Goal: Obtain resource: Download file/media

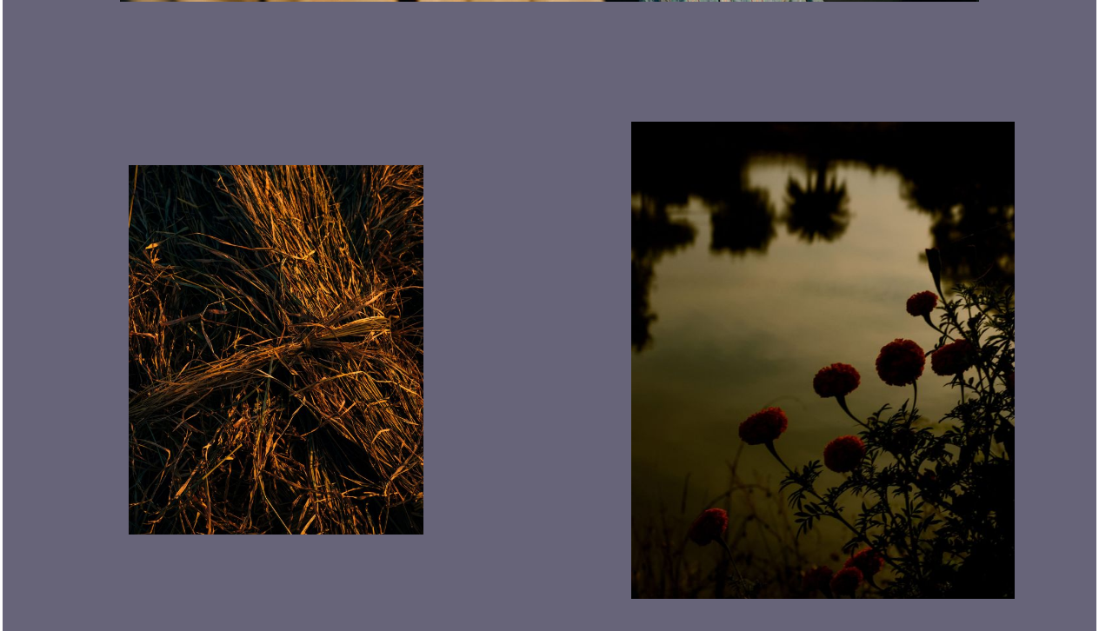
scroll to position [2940, 0]
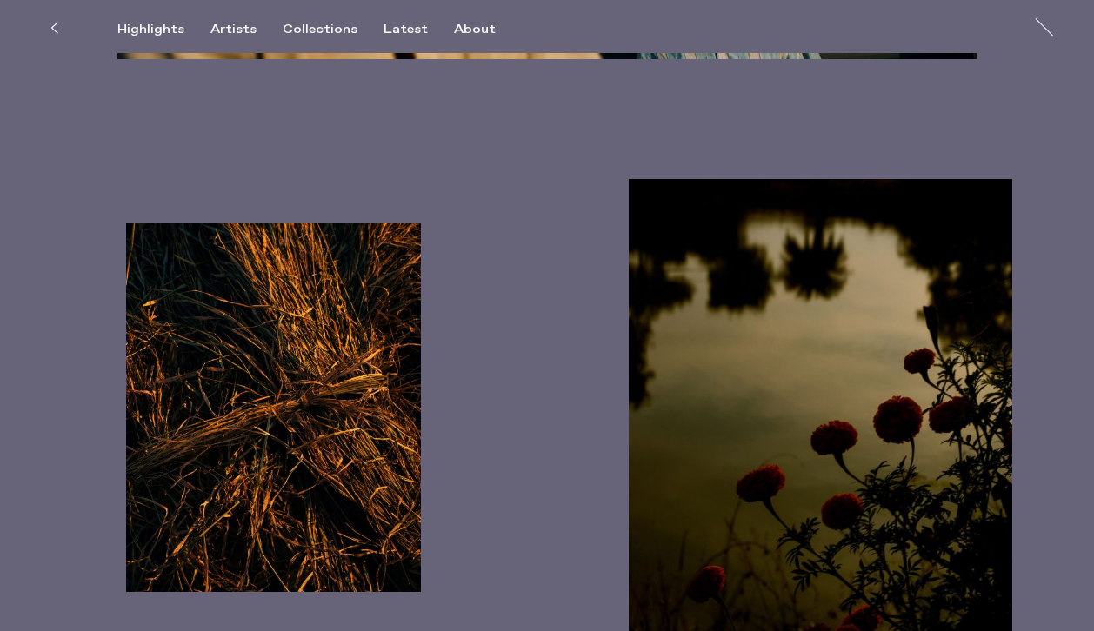
click at [719, 347] on img "button" at bounding box center [820, 417] width 383 height 477
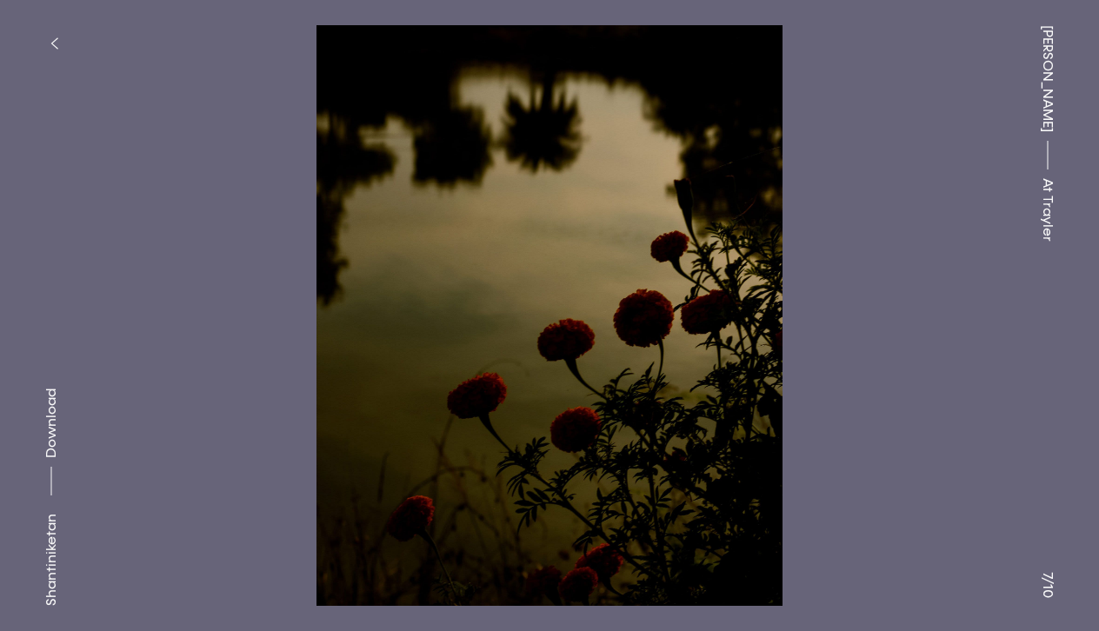
click at [54, 420] on span "Download" at bounding box center [51, 424] width 17 height 70
click at [57, 37] on icon "button" at bounding box center [54, 44] width 8 height 14
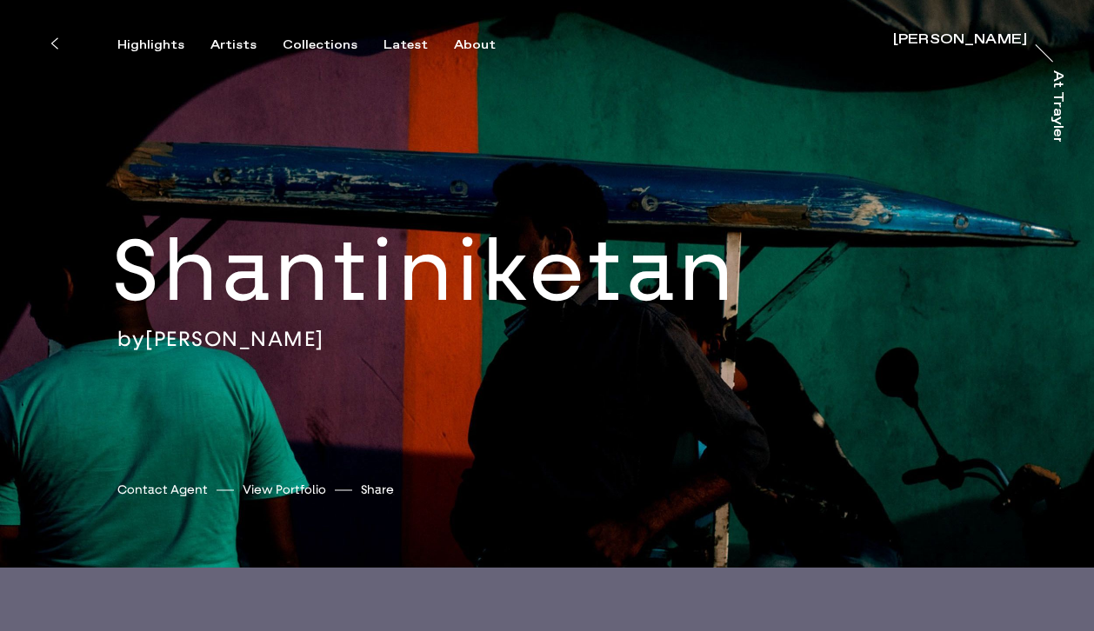
click at [58, 44] on button at bounding box center [54, 43] width 38 height 38
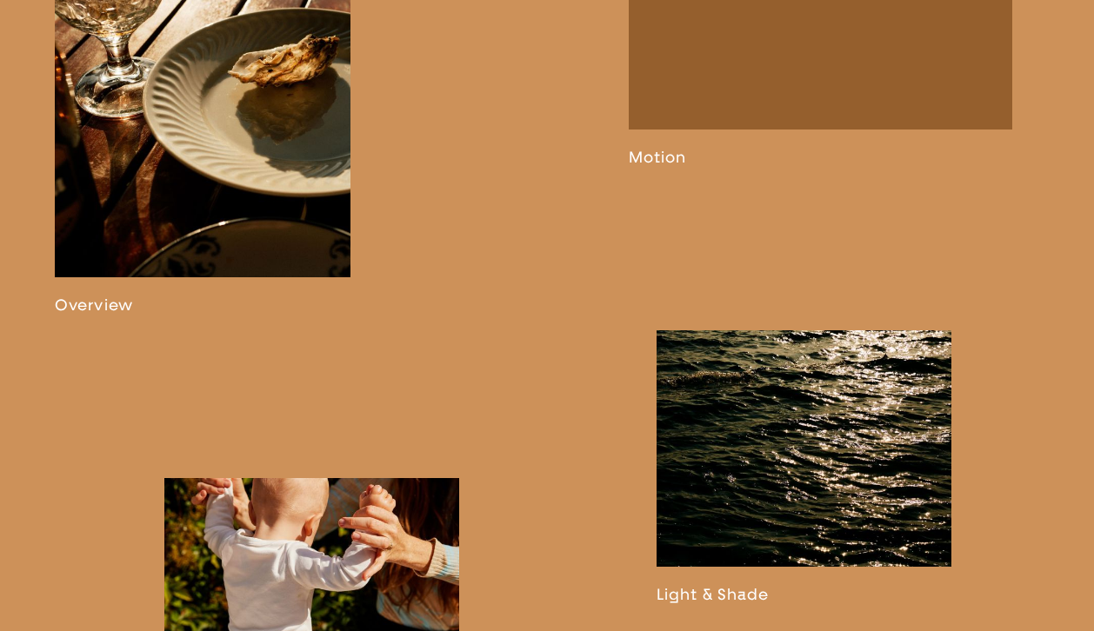
scroll to position [1110, 0]
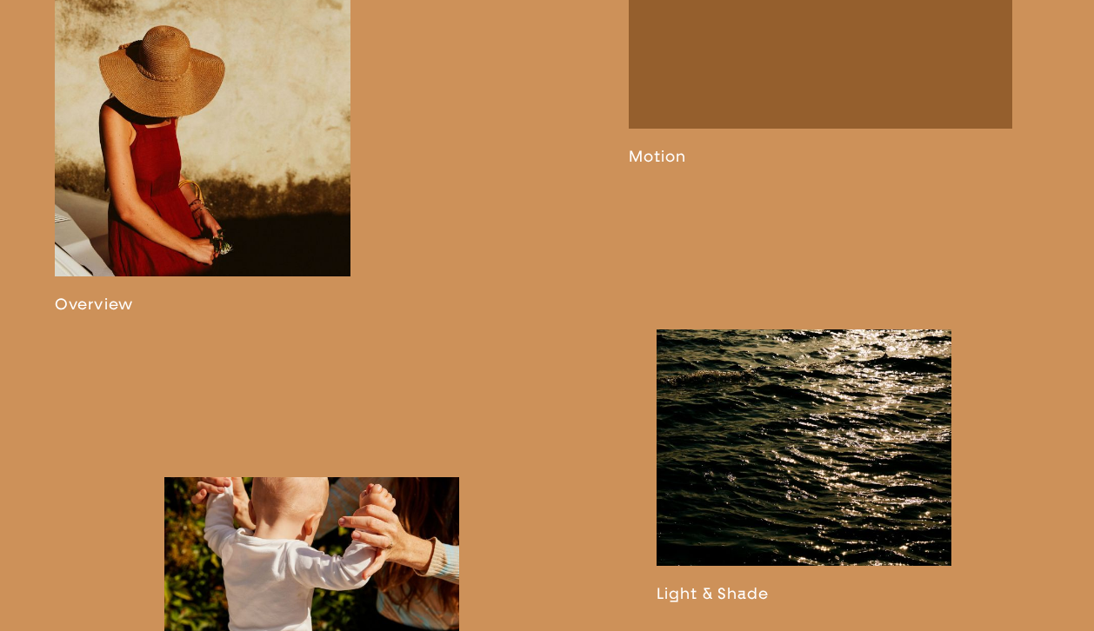
click at [258, 208] on link at bounding box center [203, 147] width 296 height 333
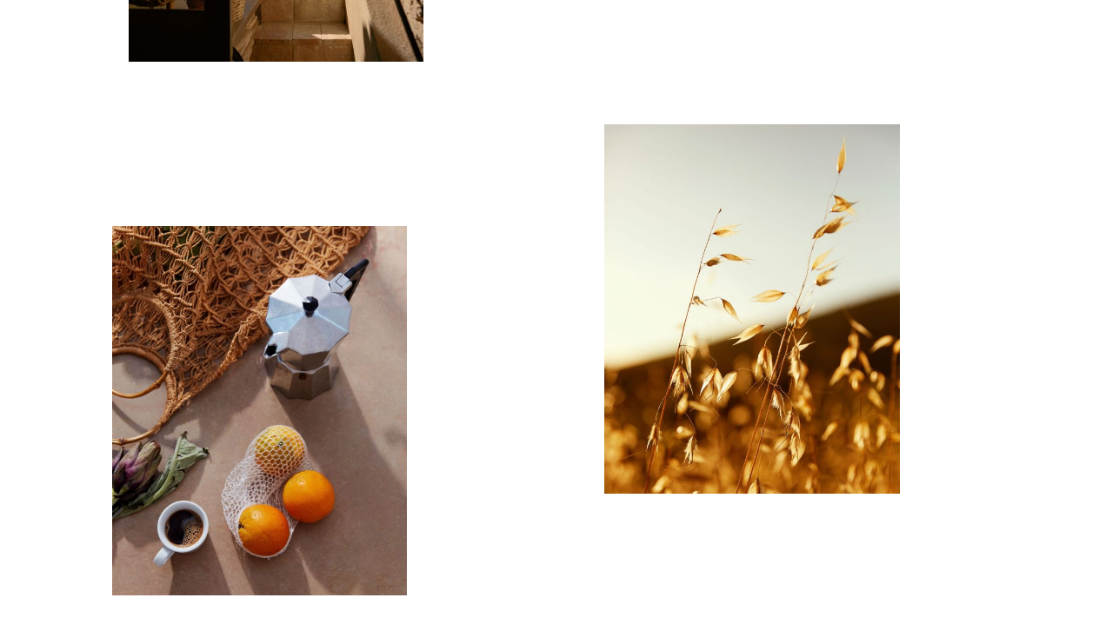
scroll to position [601, 0]
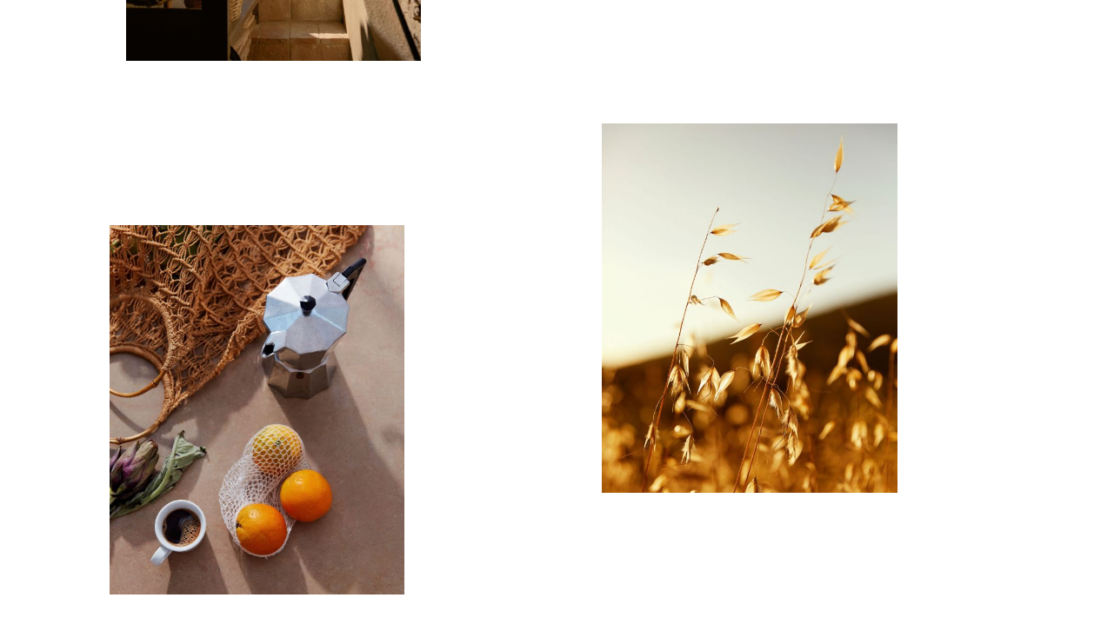
click at [758, 404] on img "button" at bounding box center [750, 308] width 296 height 370
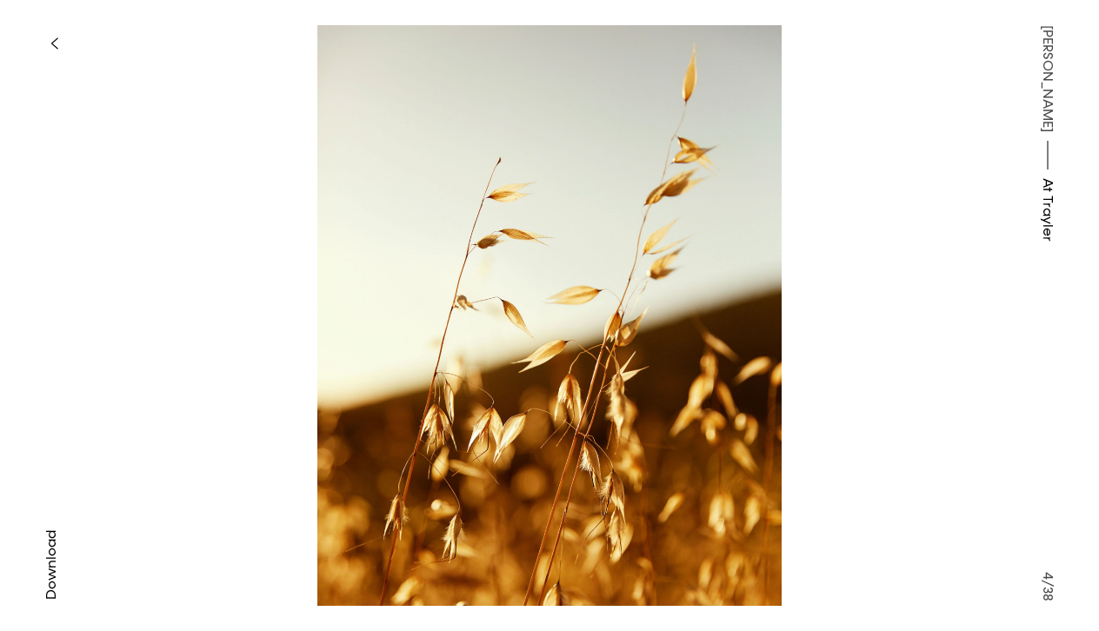
click at [51, 556] on span "Download" at bounding box center [51, 565] width 17 height 70
click at [52, 43] on icon "button" at bounding box center [54, 43] width 6 height 10
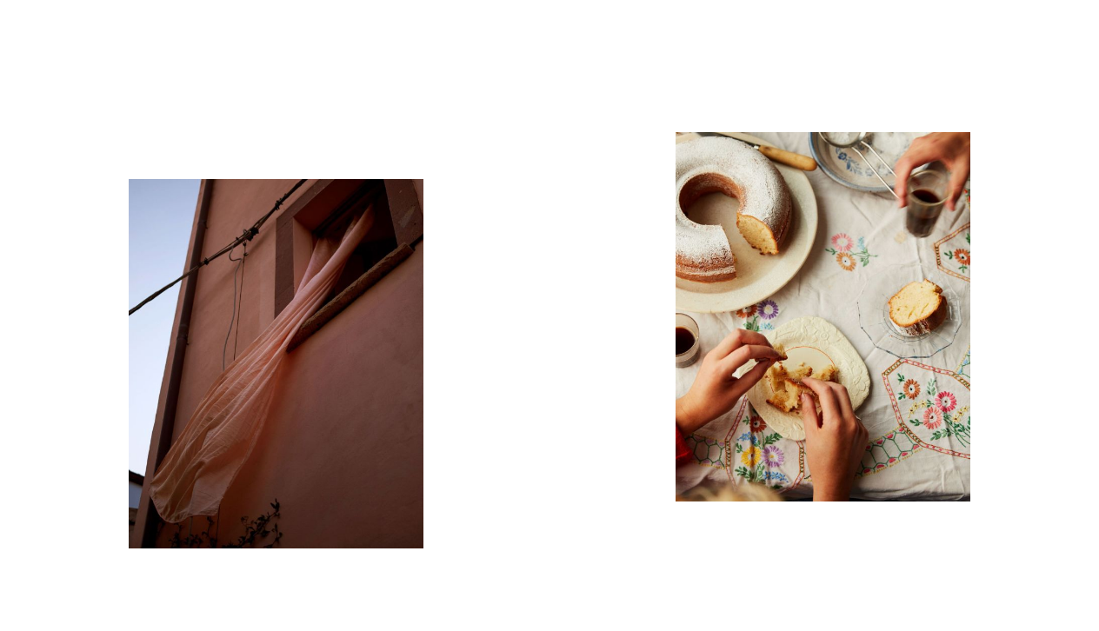
scroll to position [1406, 0]
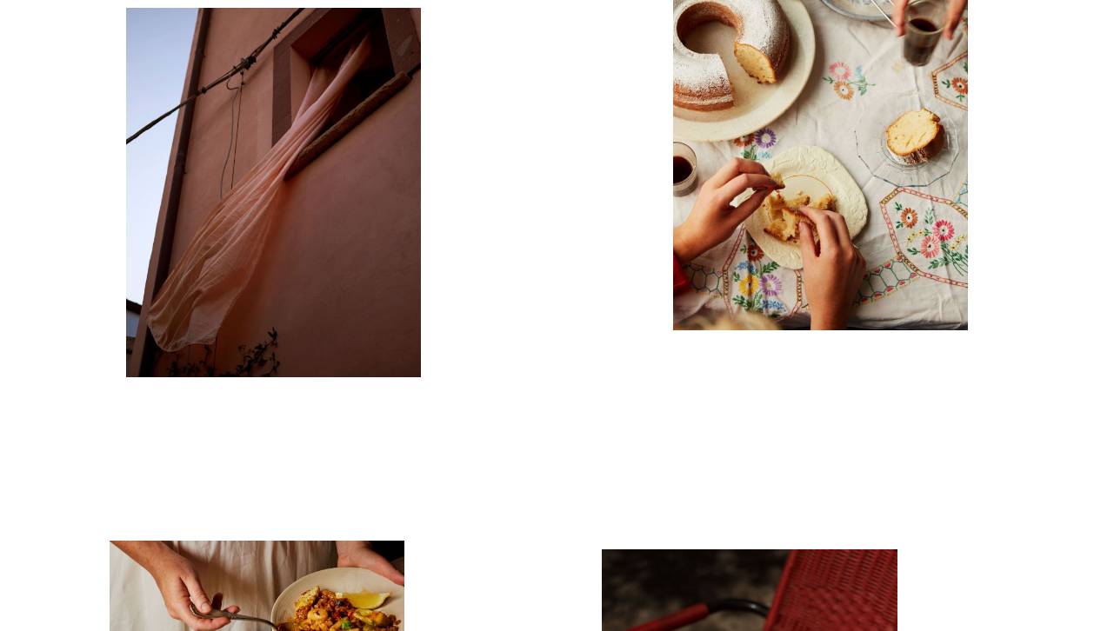
click at [221, 177] on img "button" at bounding box center [274, 193] width 296 height 370
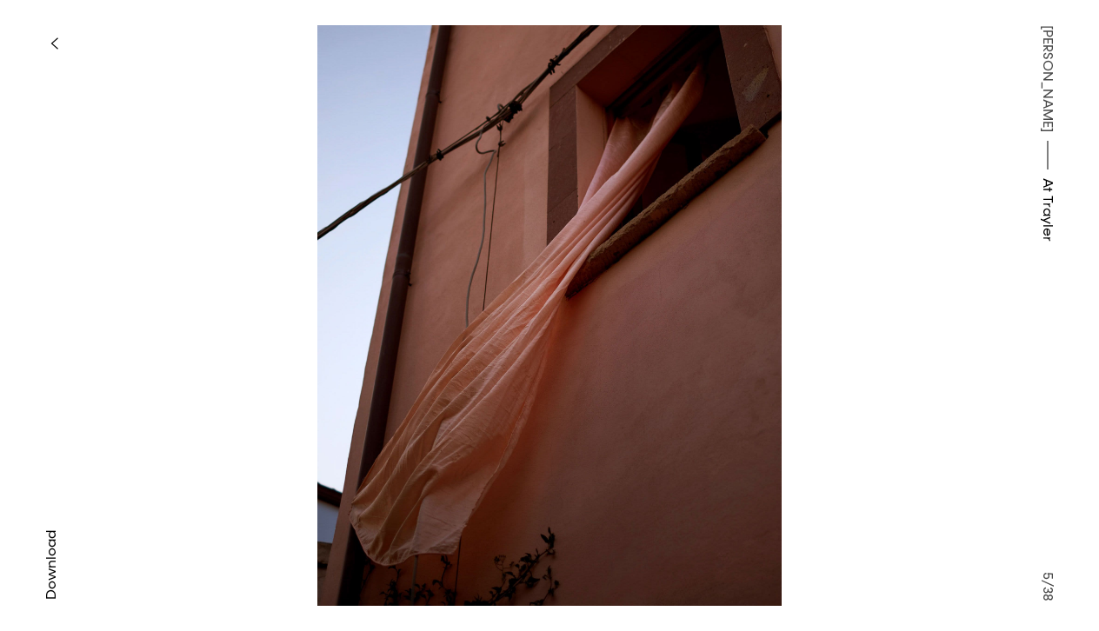
click at [53, 556] on span "Download" at bounding box center [51, 565] width 17 height 70
click at [58, 36] on button "button" at bounding box center [54, 43] width 38 height 38
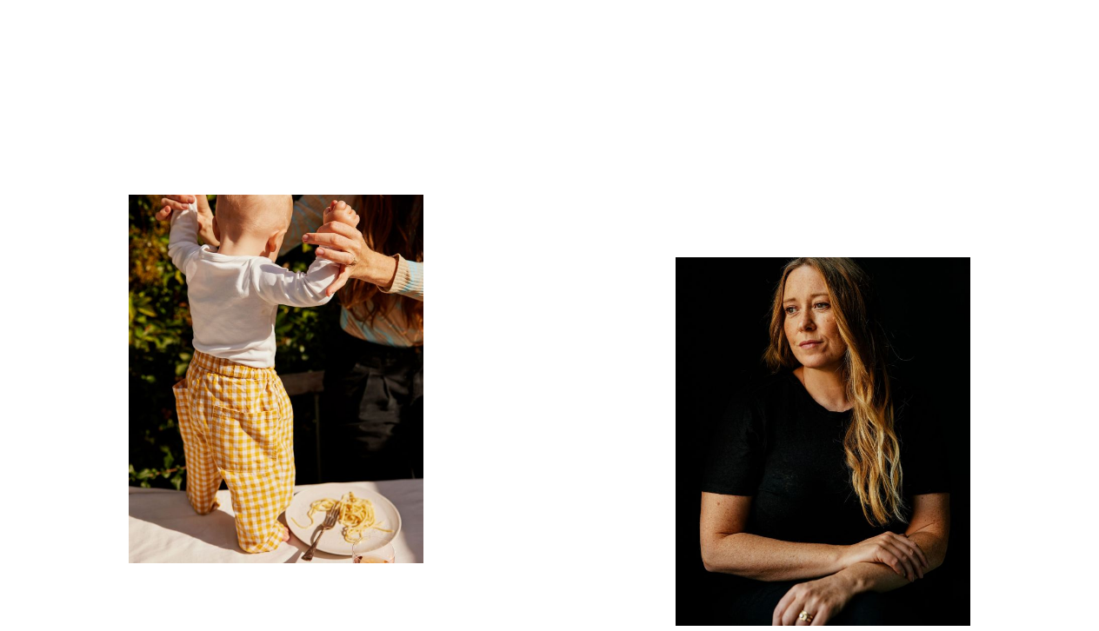
scroll to position [2925, 0]
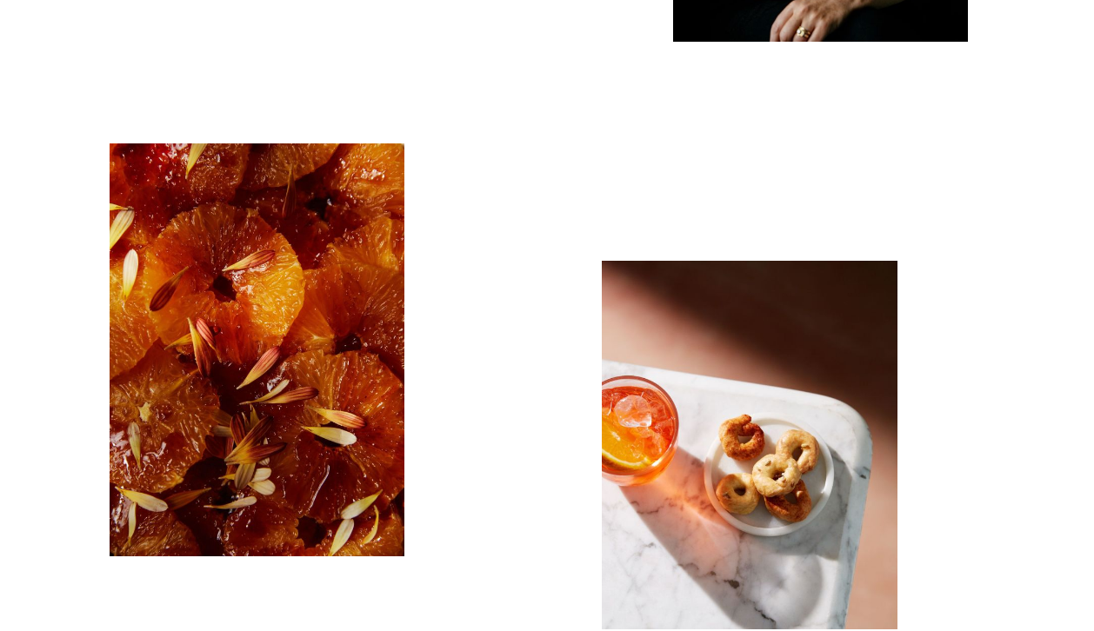
click at [309, 363] on img "button" at bounding box center [258, 349] width 296 height 413
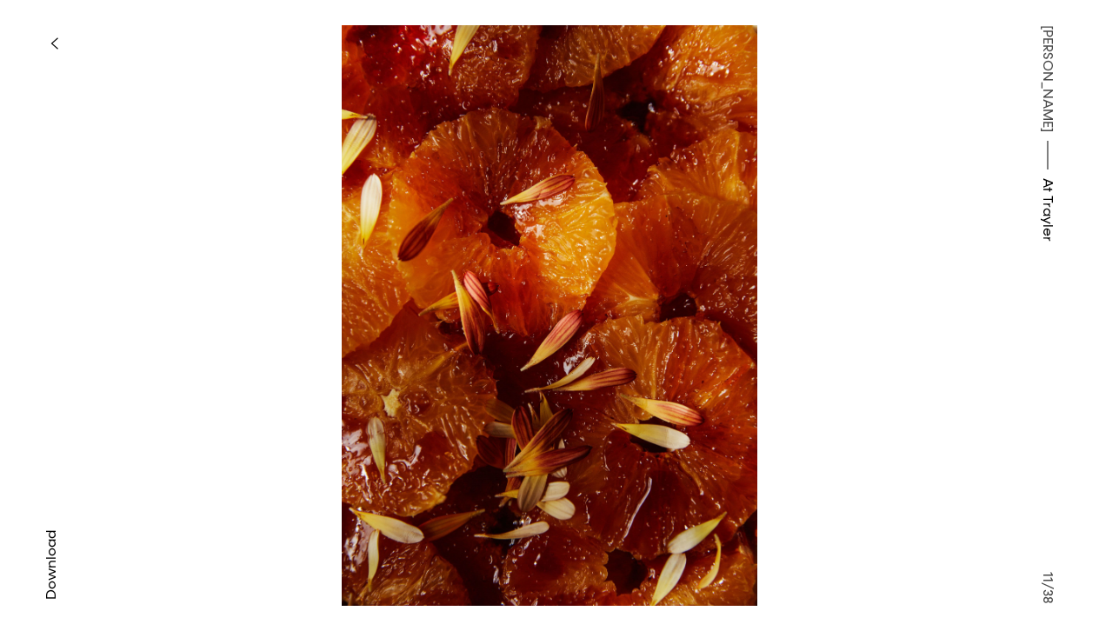
click at [47, 563] on span "Download" at bounding box center [51, 565] width 17 height 70
click at [54, 46] on icon "button" at bounding box center [54, 43] width 6 height 10
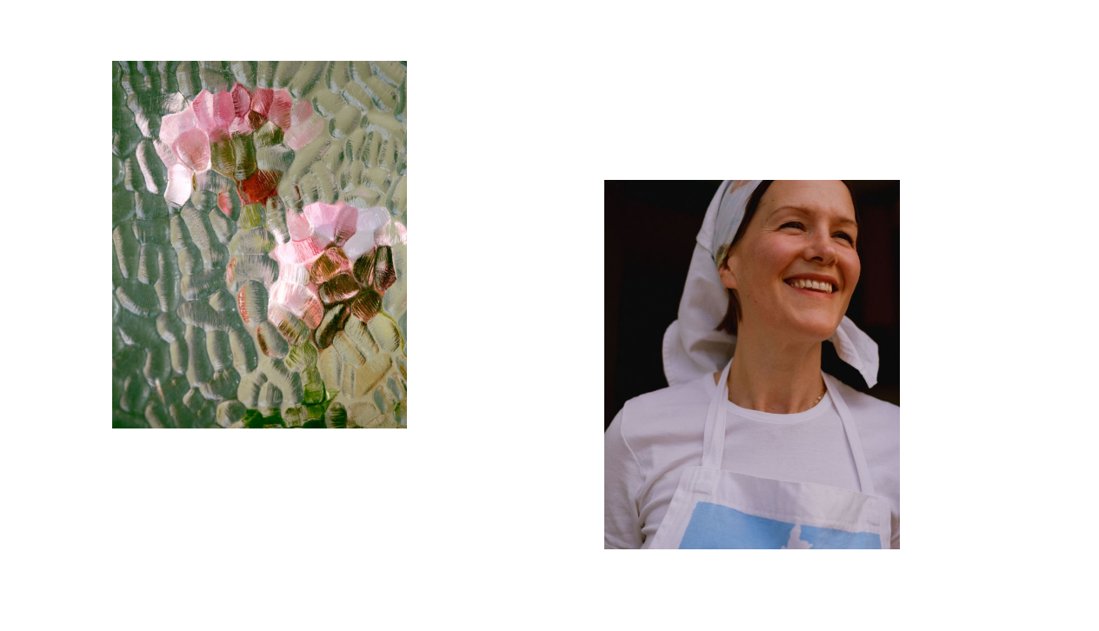
scroll to position [6372, 0]
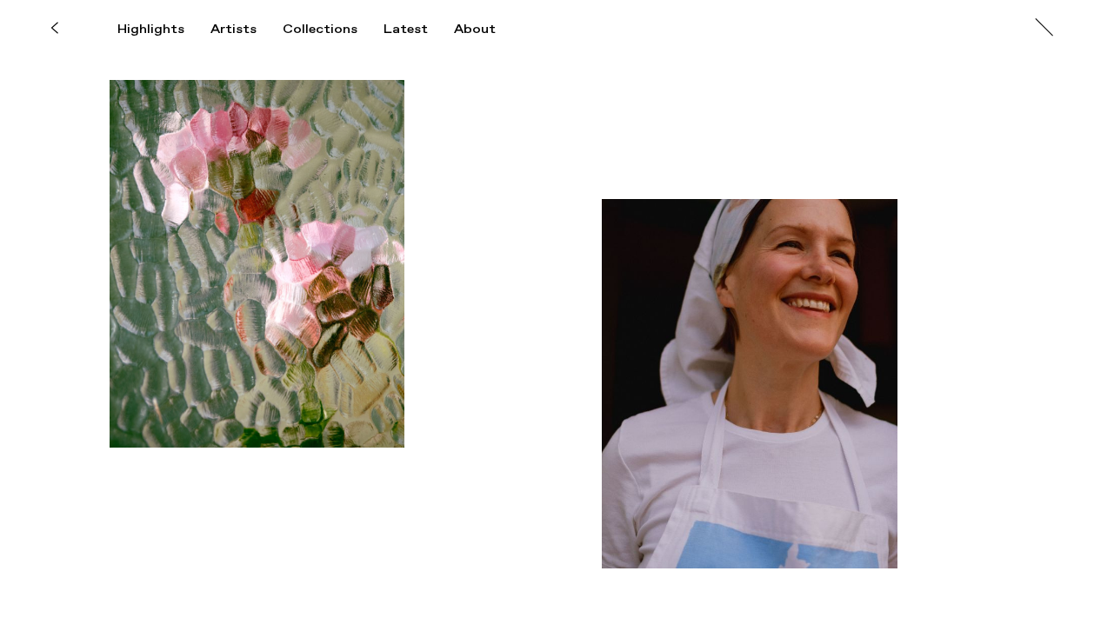
click at [273, 247] on img "button" at bounding box center [258, 264] width 296 height 368
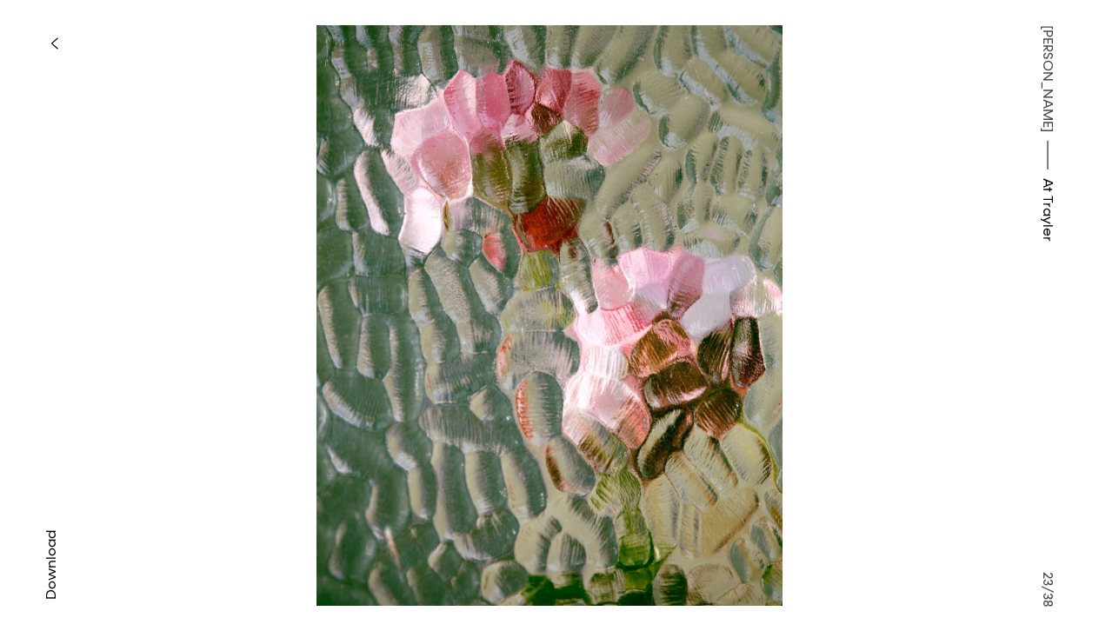
drag, startPoint x: 49, startPoint y: 541, endPoint x: 60, endPoint y: 504, distance: 38.2
click at [49, 541] on span "Download" at bounding box center [51, 565] width 17 height 70
click at [57, 39] on icon "button" at bounding box center [54, 44] width 8 height 14
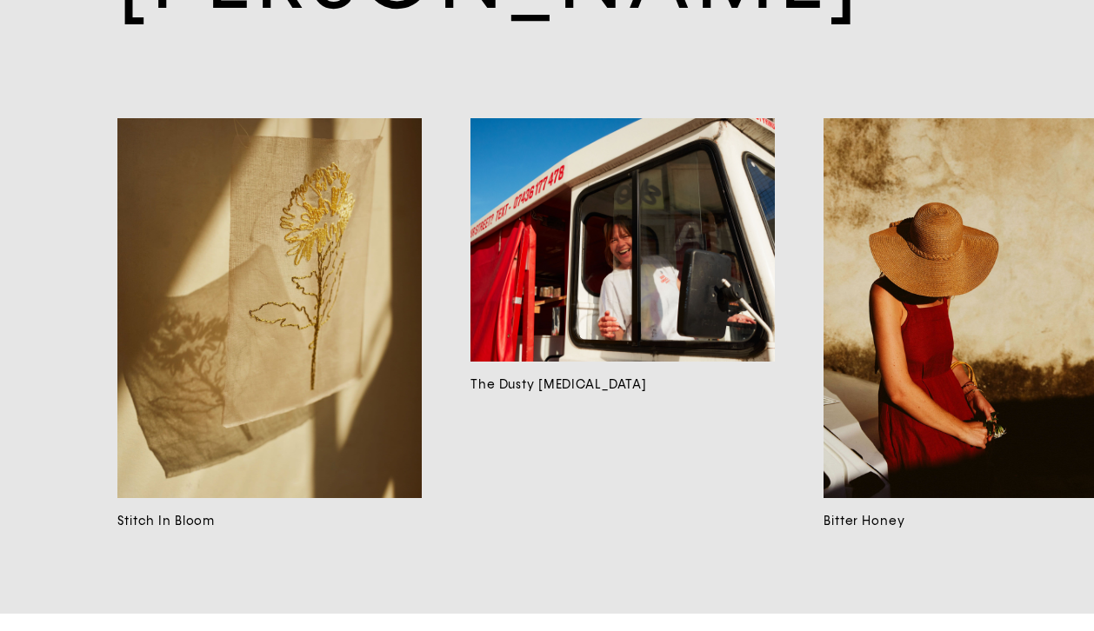
scroll to position [11115, 0]
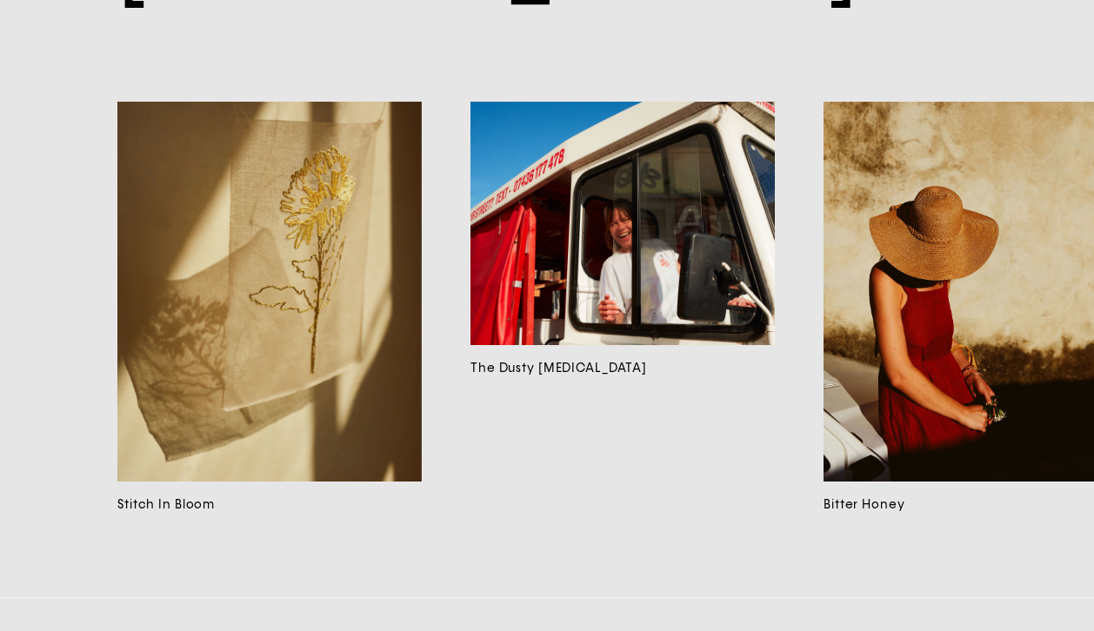
click at [366, 387] on img at bounding box center [269, 292] width 304 height 380
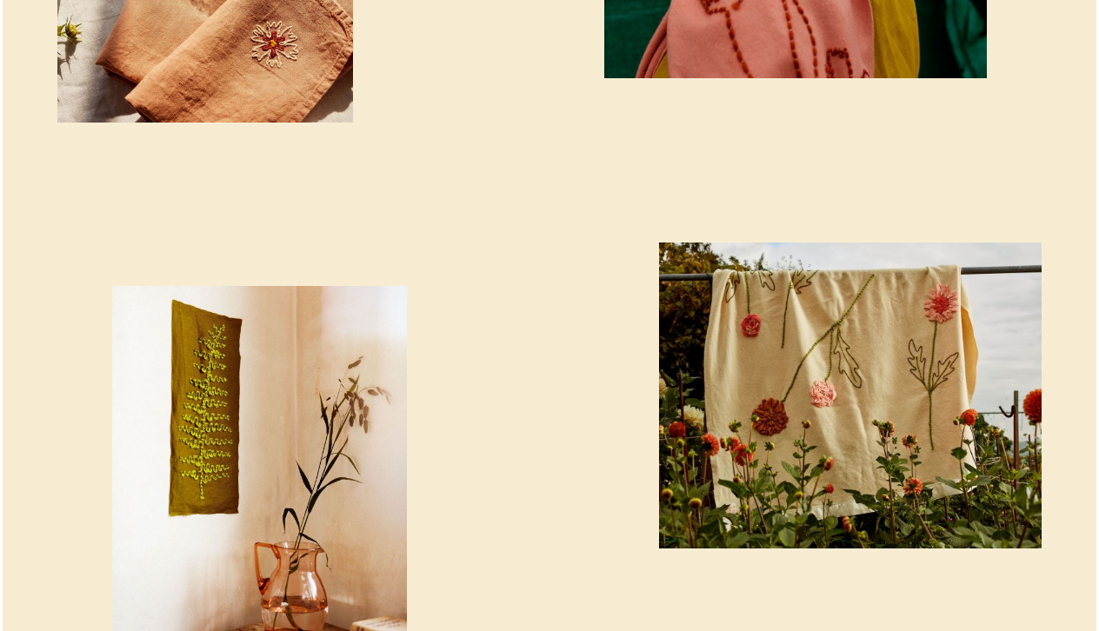
scroll to position [1858, 0]
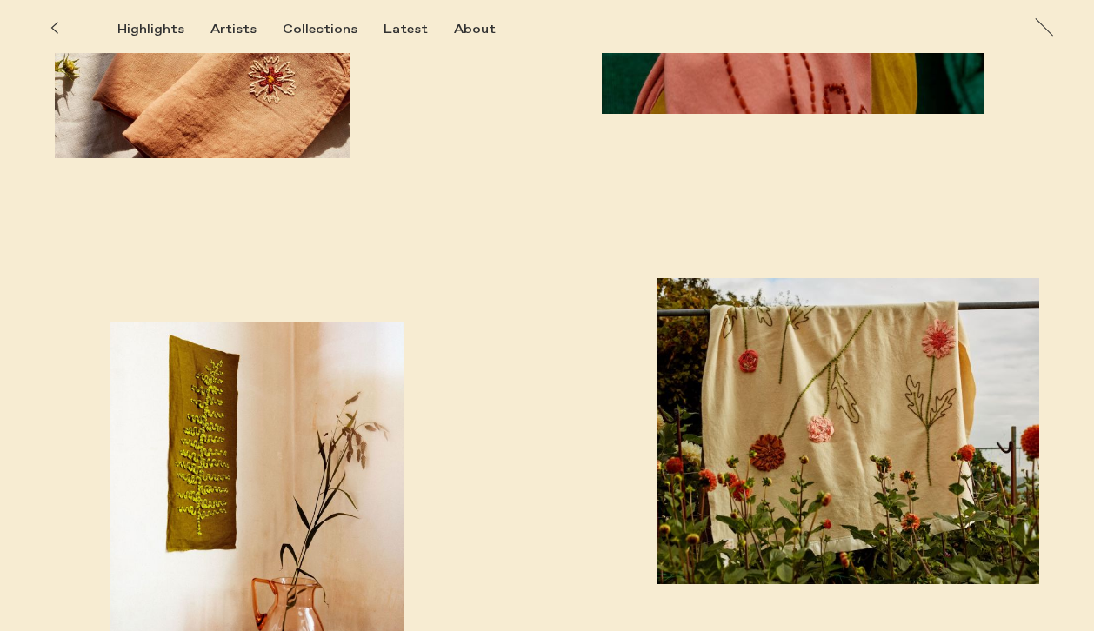
click at [762, 363] on img "button" at bounding box center [847, 431] width 383 height 306
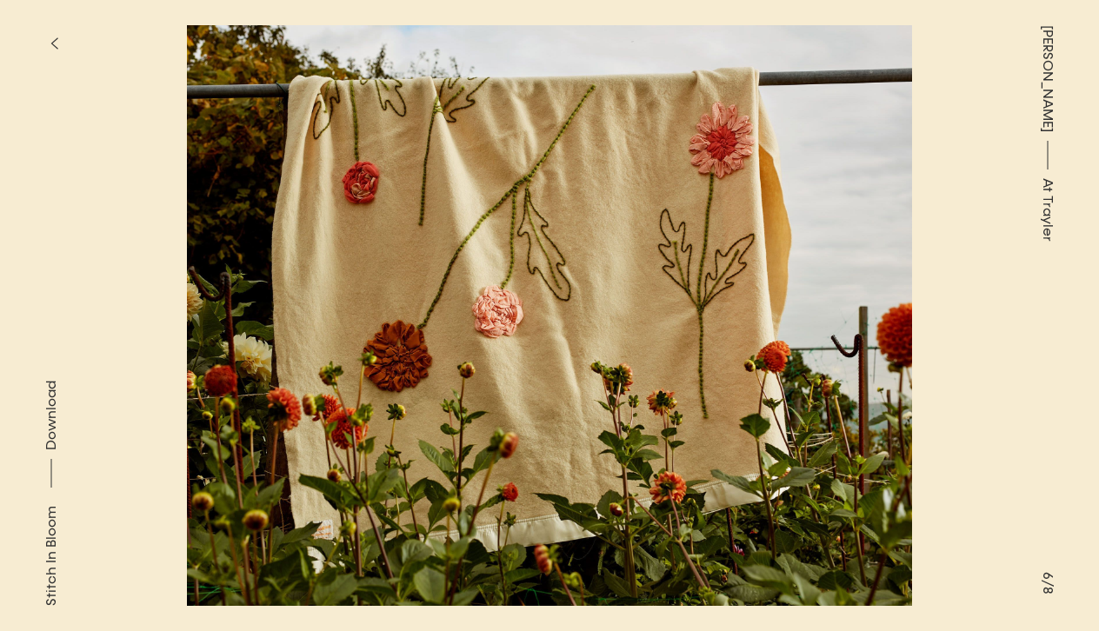
click at [62, 41] on button "button" at bounding box center [54, 43] width 38 height 38
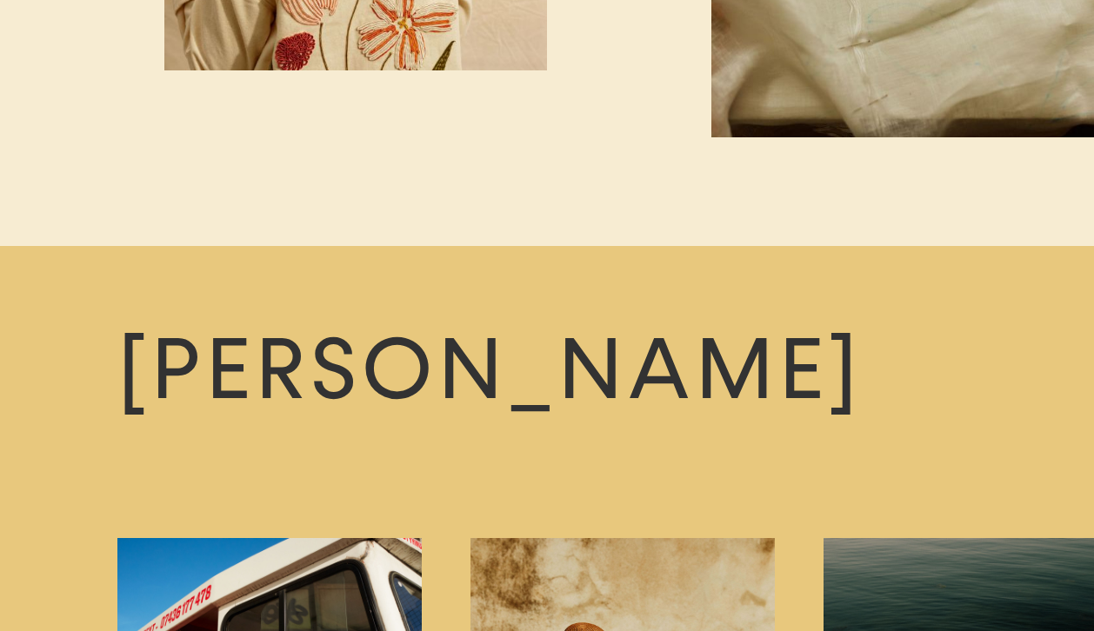
scroll to position [3318, 0]
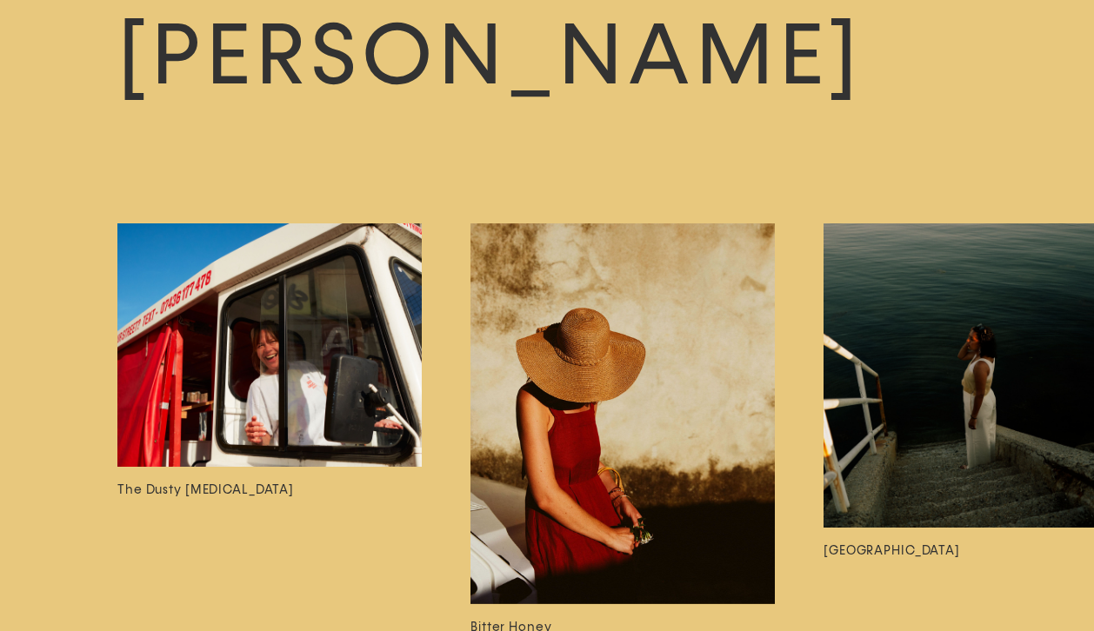
click at [643, 436] on img at bounding box center [622, 413] width 304 height 381
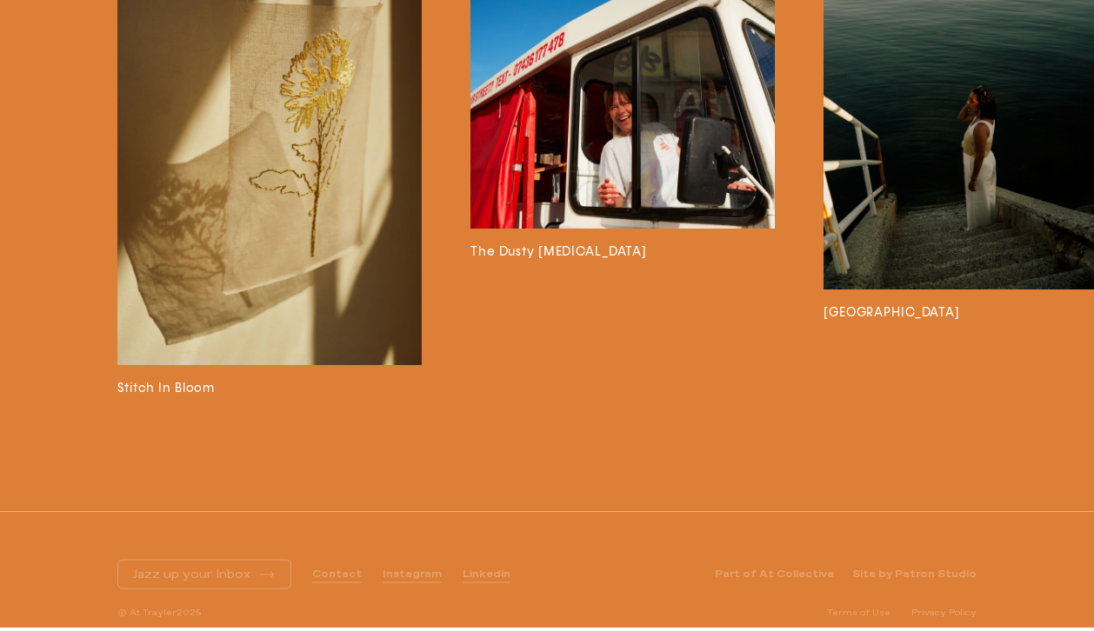
scroll to position [4488, 0]
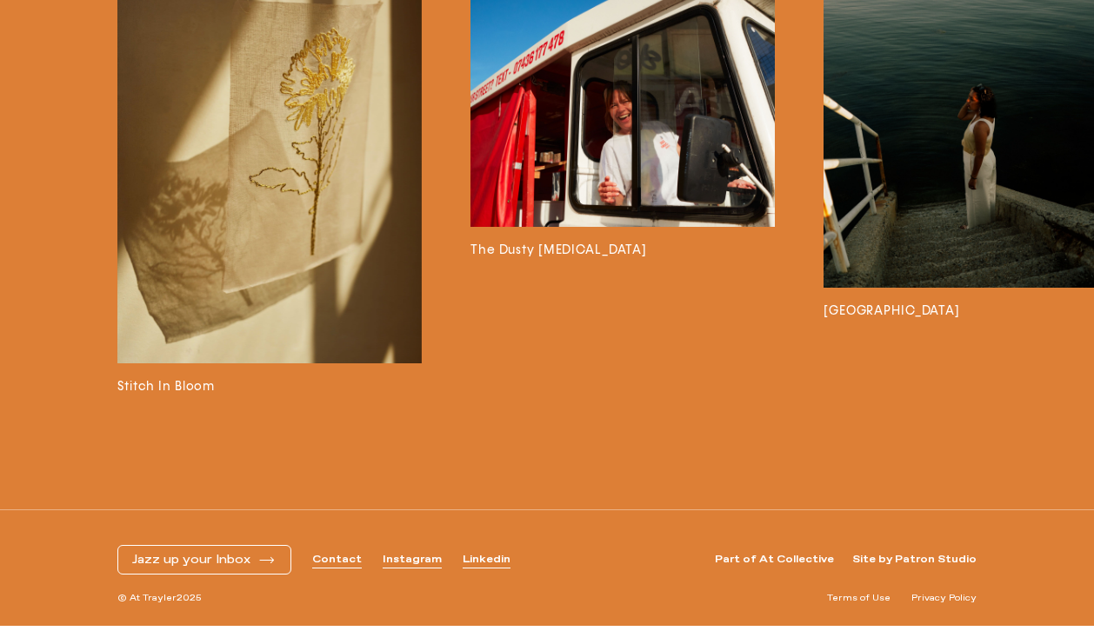
click at [1042, 153] on img at bounding box center [975, 135] width 304 height 304
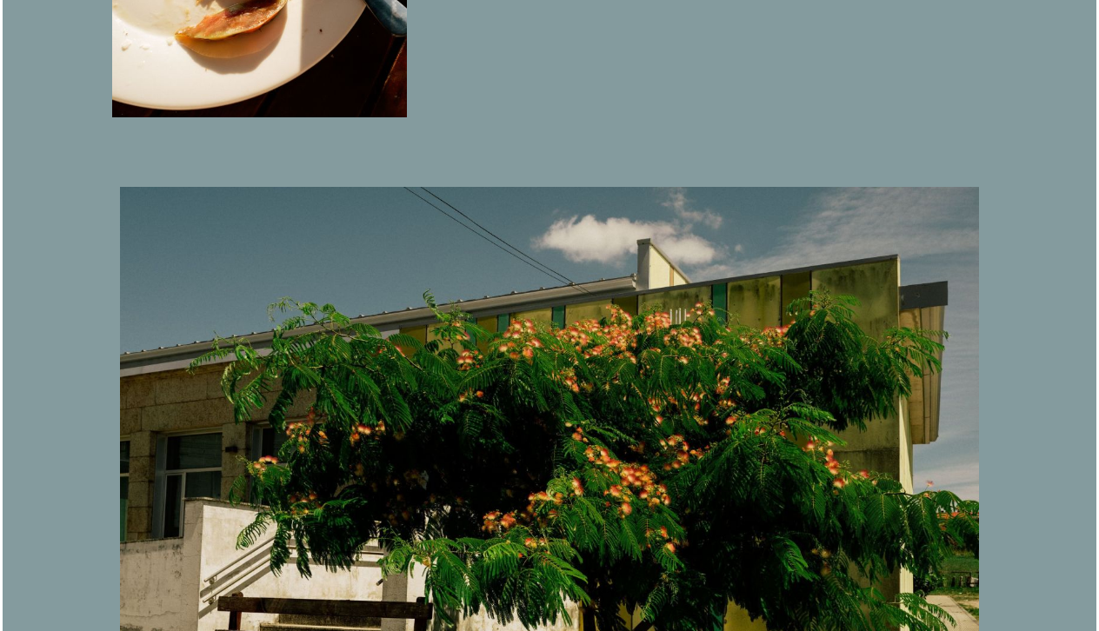
scroll to position [2262, 0]
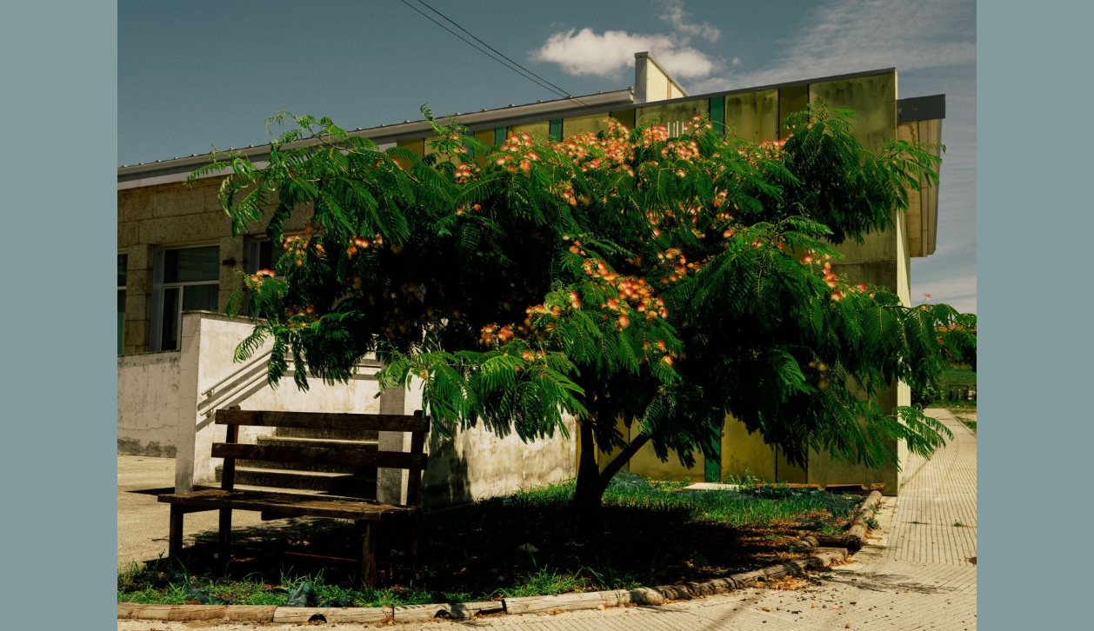
click at [532, 302] on img at bounding box center [546, 343] width 859 height 687
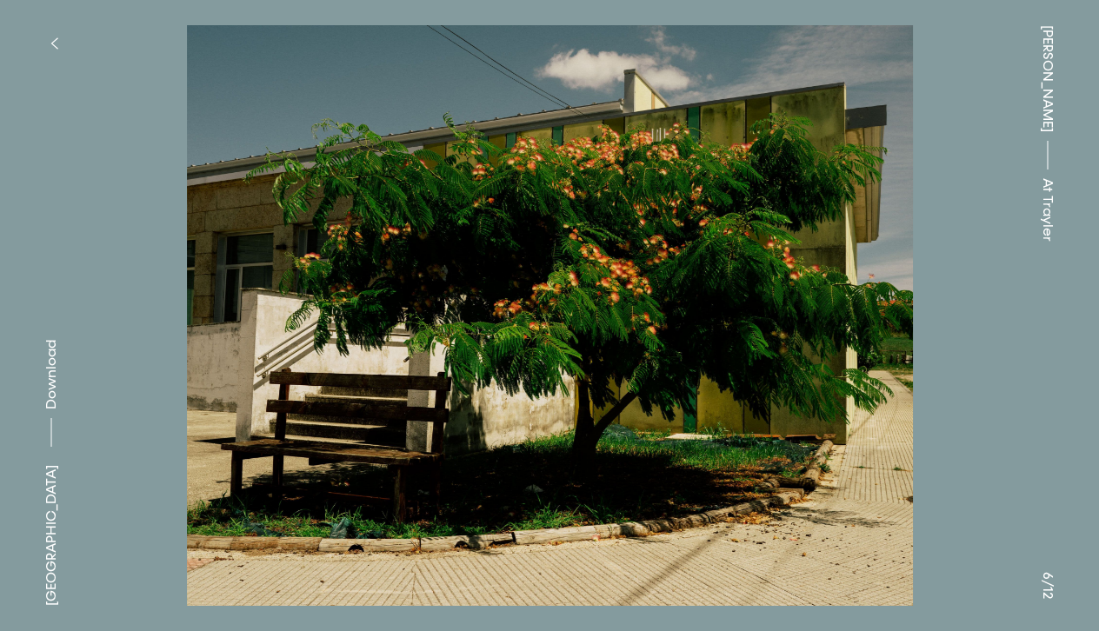
click at [52, 410] on span "Download" at bounding box center [51, 375] width 17 height 70
click at [49, 36] on button "button" at bounding box center [54, 43] width 38 height 38
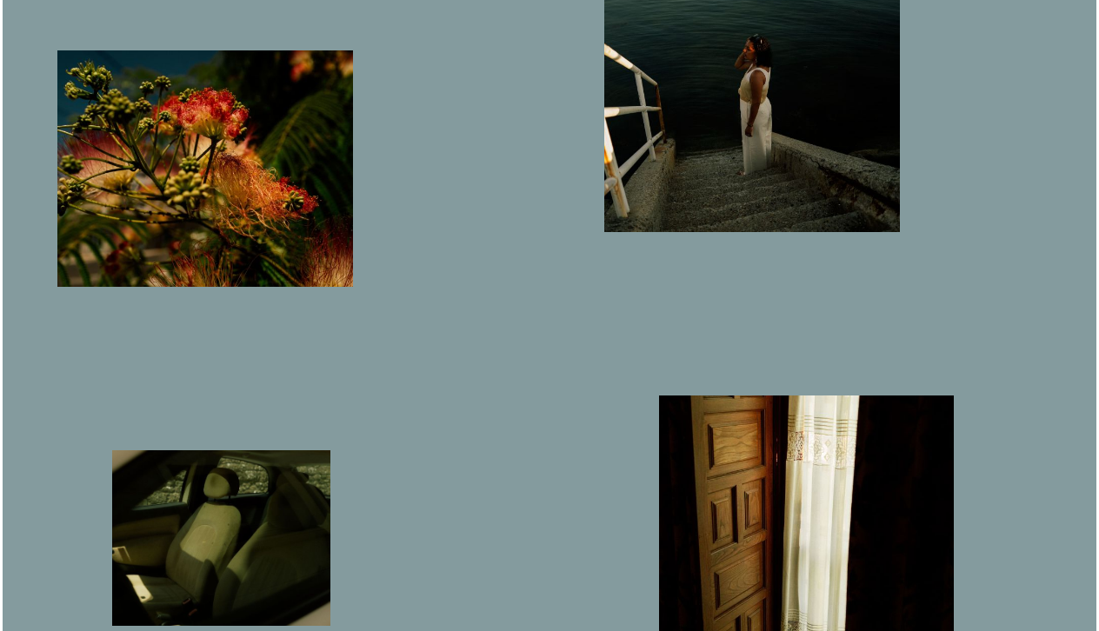
scroll to position [3477, 0]
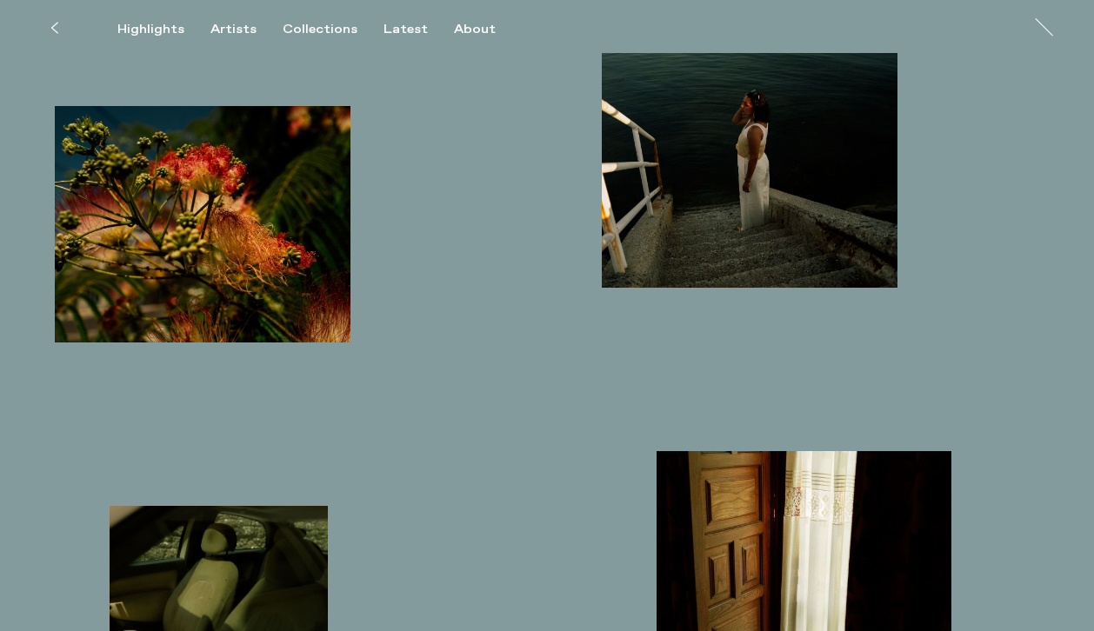
click at [285, 219] on img "button" at bounding box center [203, 224] width 296 height 236
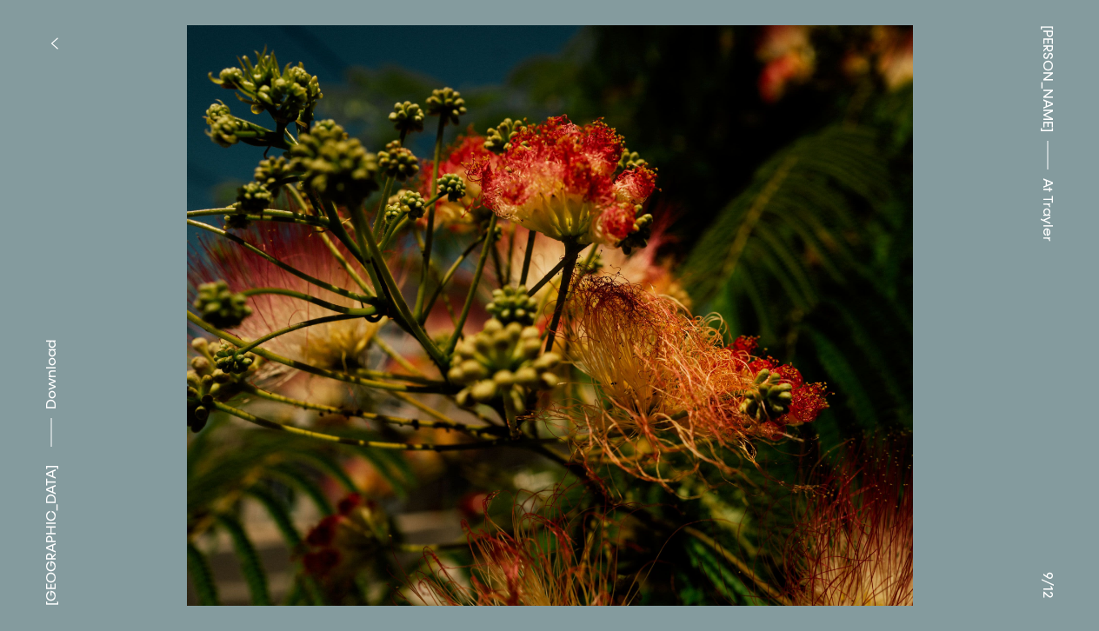
click at [50, 35] on button "button" at bounding box center [54, 43] width 38 height 38
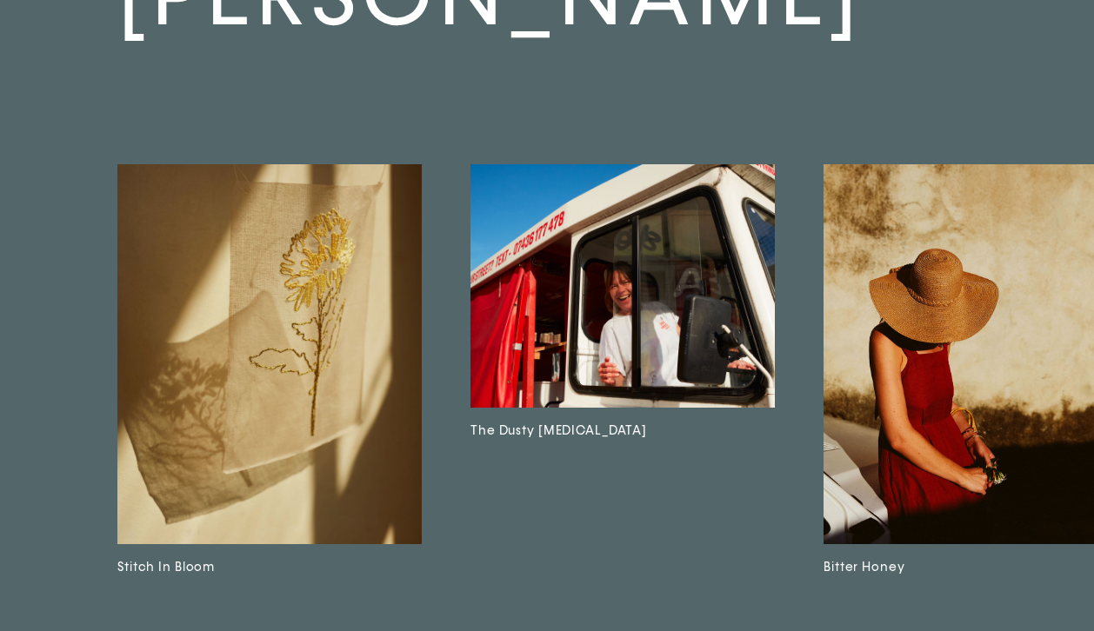
scroll to position [4542, 0]
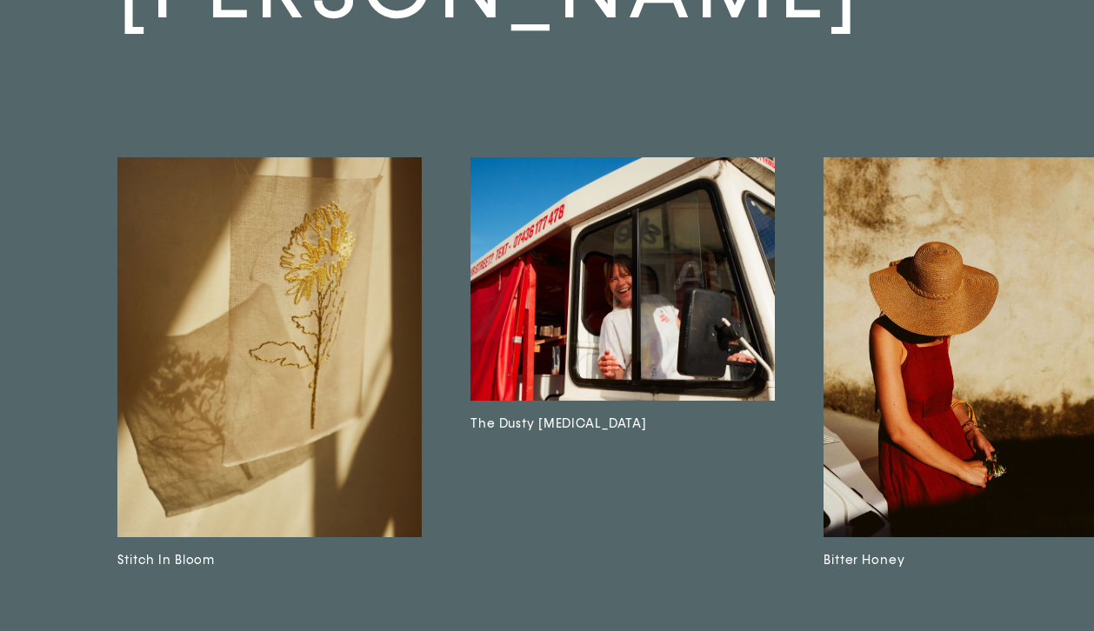
click at [922, 423] on img at bounding box center [975, 347] width 304 height 381
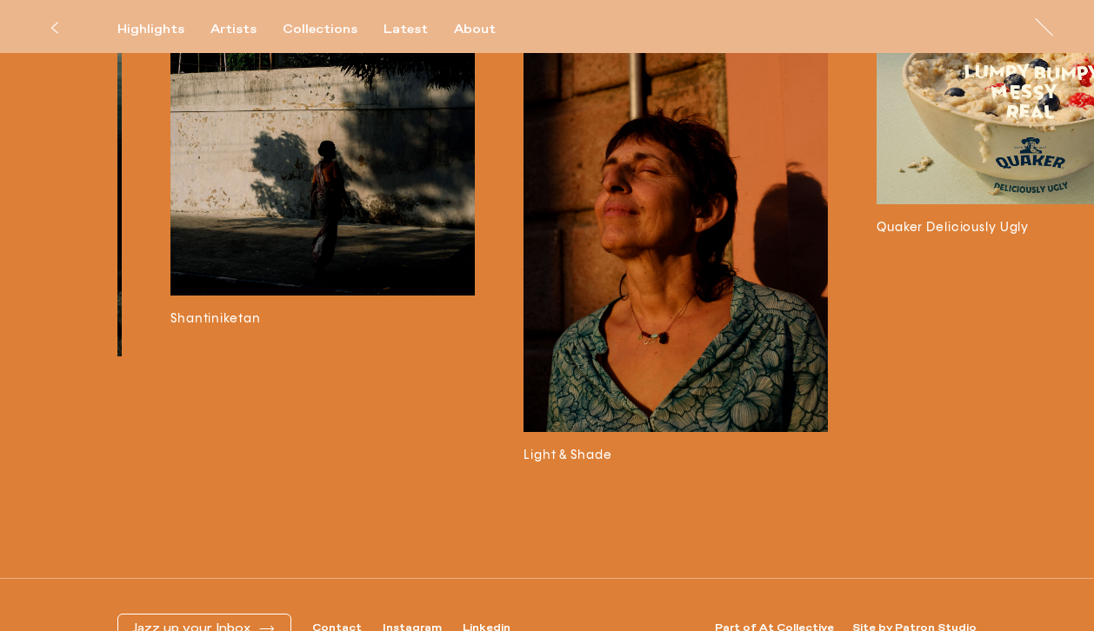
scroll to position [4399, 0]
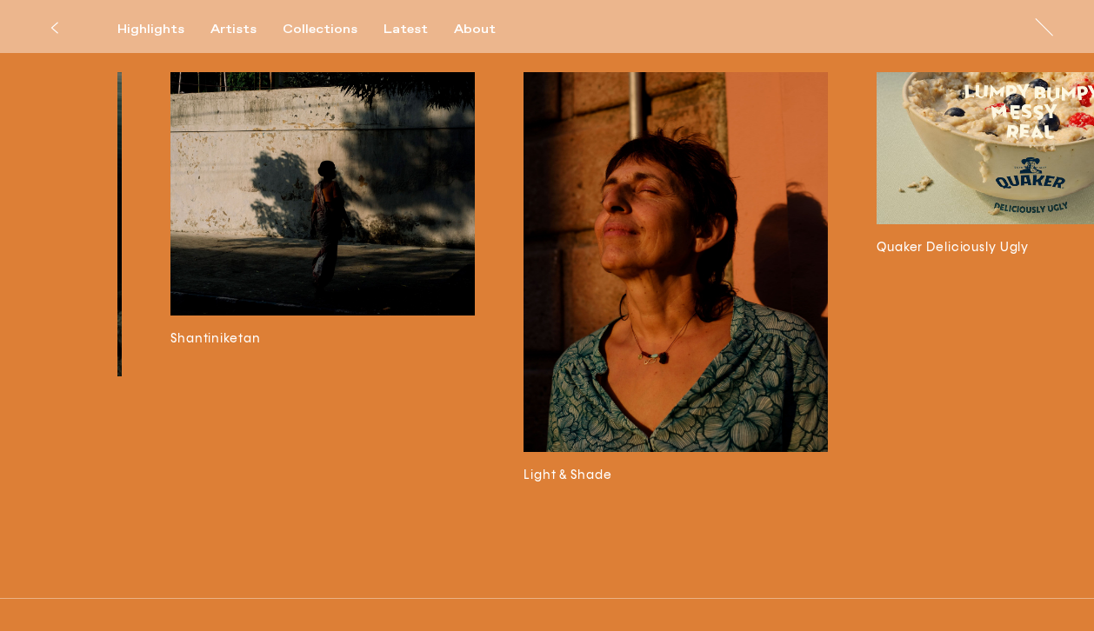
click at [763, 252] on img at bounding box center [675, 262] width 304 height 380
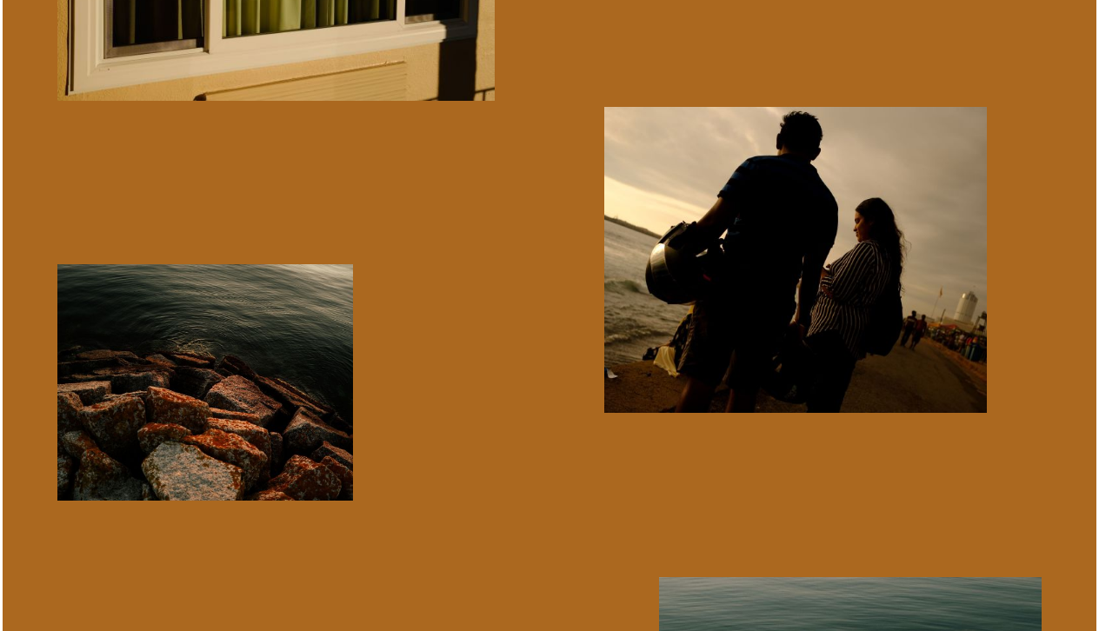
scroll to position [6962, 0]
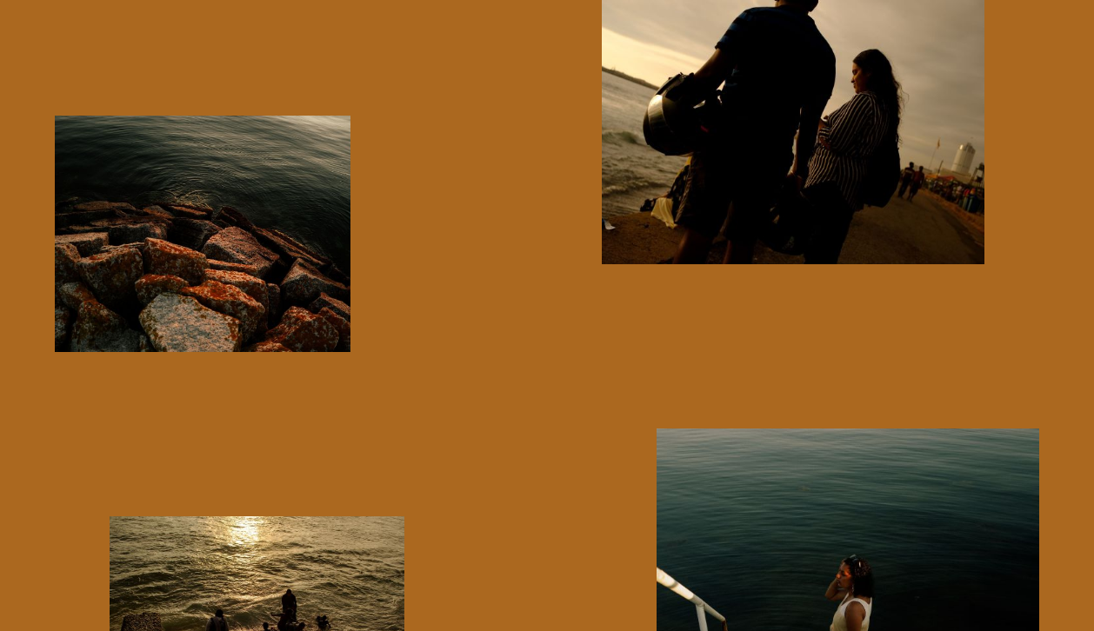
click at [223, 269] on img "button" at bounding box center [203, 234] width 296 height 236
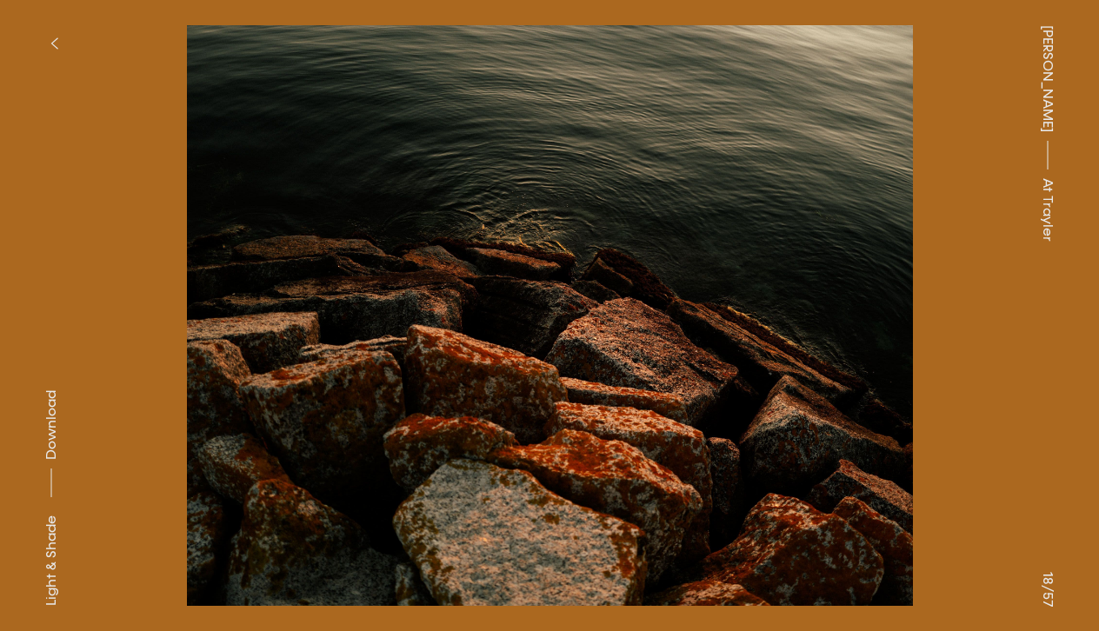
click at [58, 426] on span "Download" at bounding box center [51, 425] width 17 height 70
click at [45, 37] on button "button" at bounding box center [54, 43] width 38 height 38
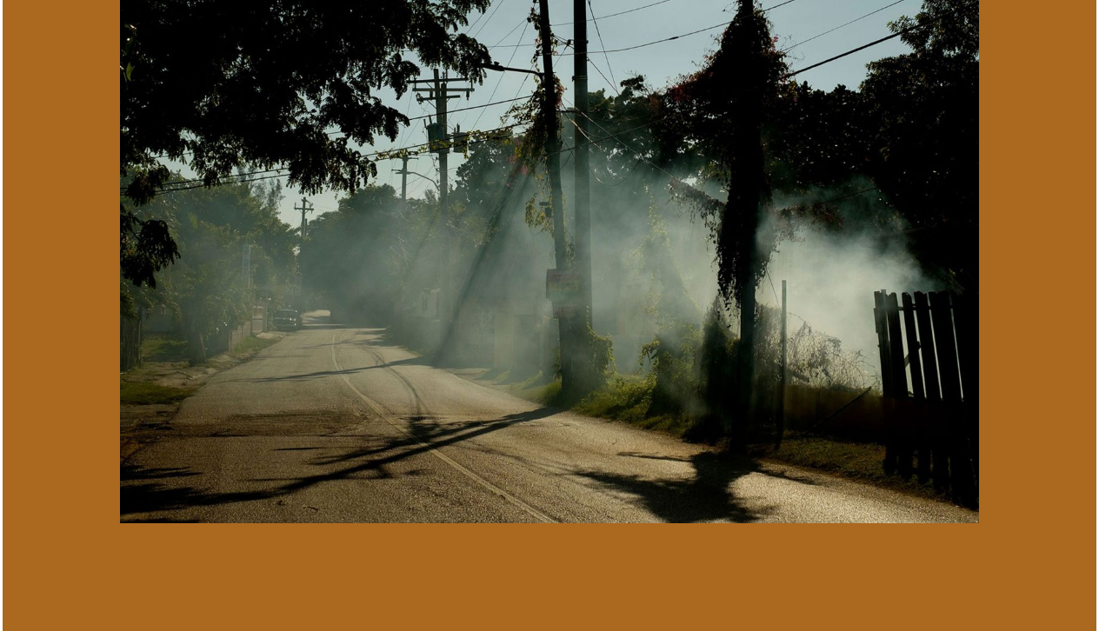
scroll to position [14831, 0]
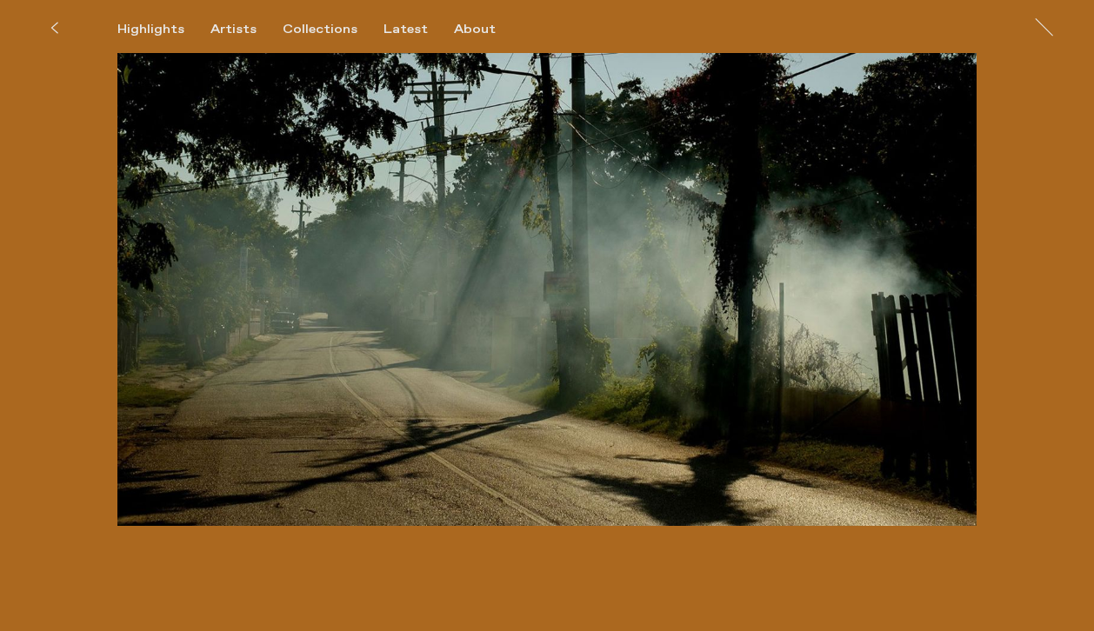
click at [345, 320] on img at bounding box center [546, 181] width 859 height 687
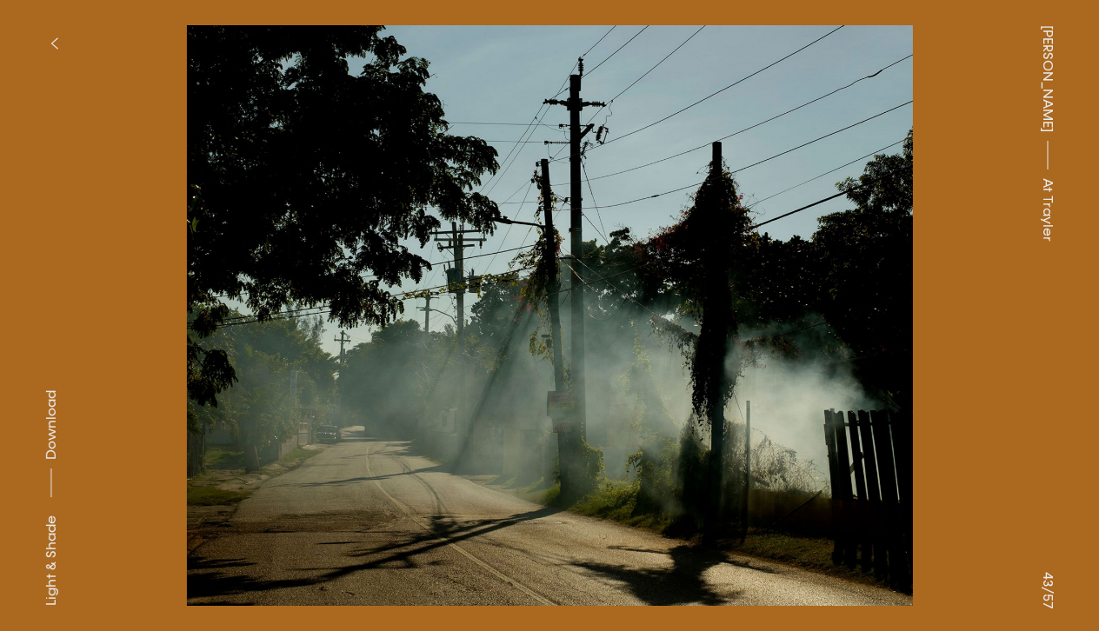
click at [56, 437] on span "Download" at bounding box center [51, 425] width 17 height 70
click at [58, 43] on button "button" at bounding box center [54, 43] width 38 height 38
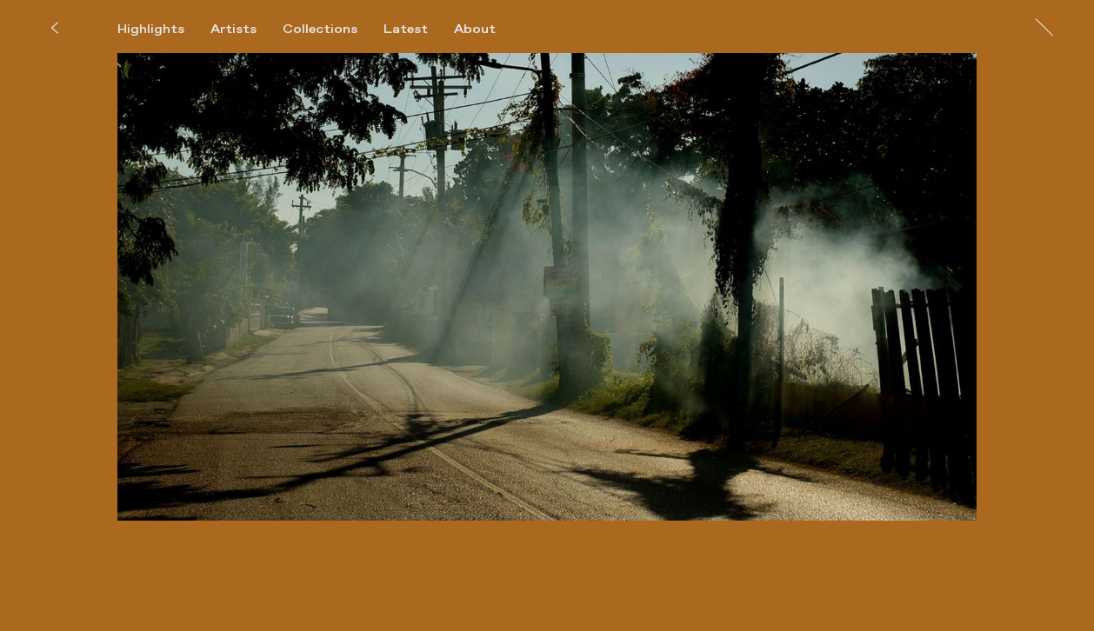
scroll to position [14834, 0]
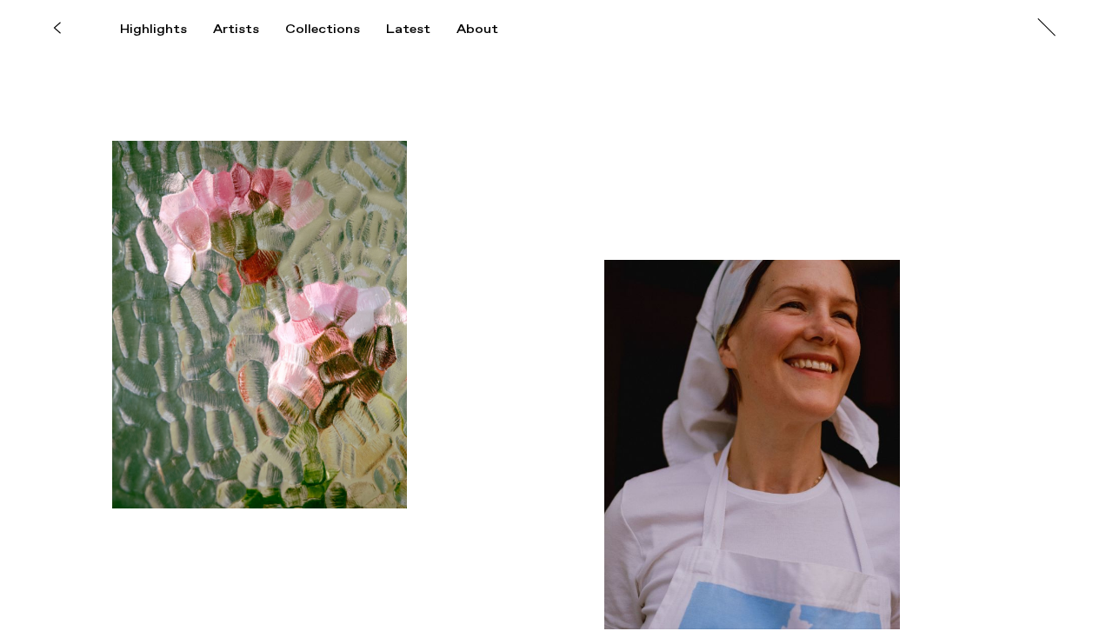
scroll to position [6282, 0]
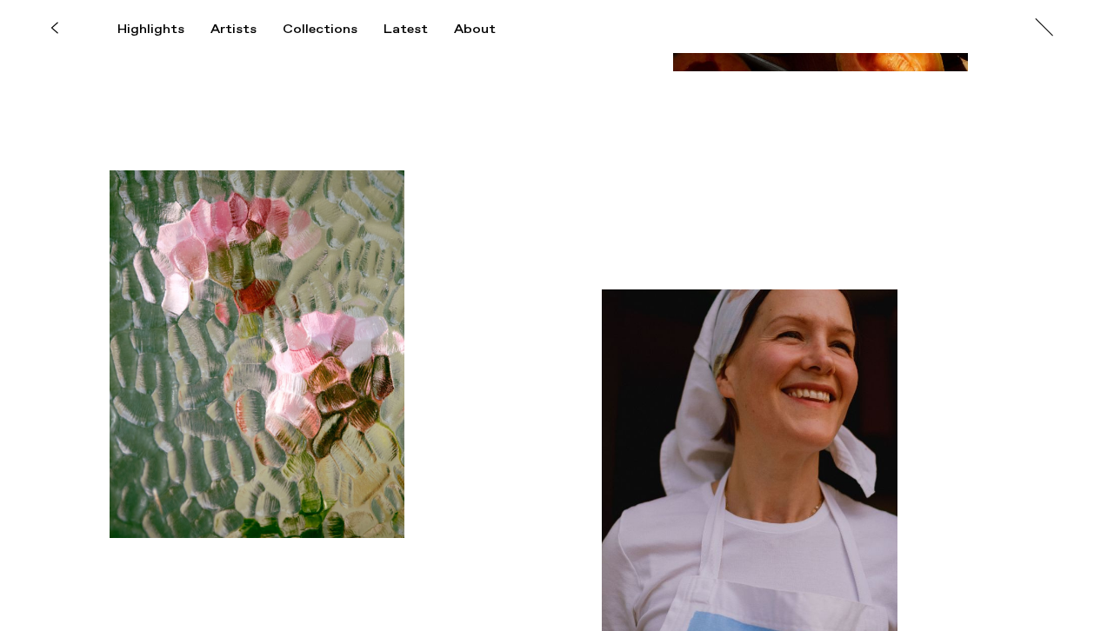
click at [250, 253] on img "button" at bounding box center [258, 354] width 296 height 368
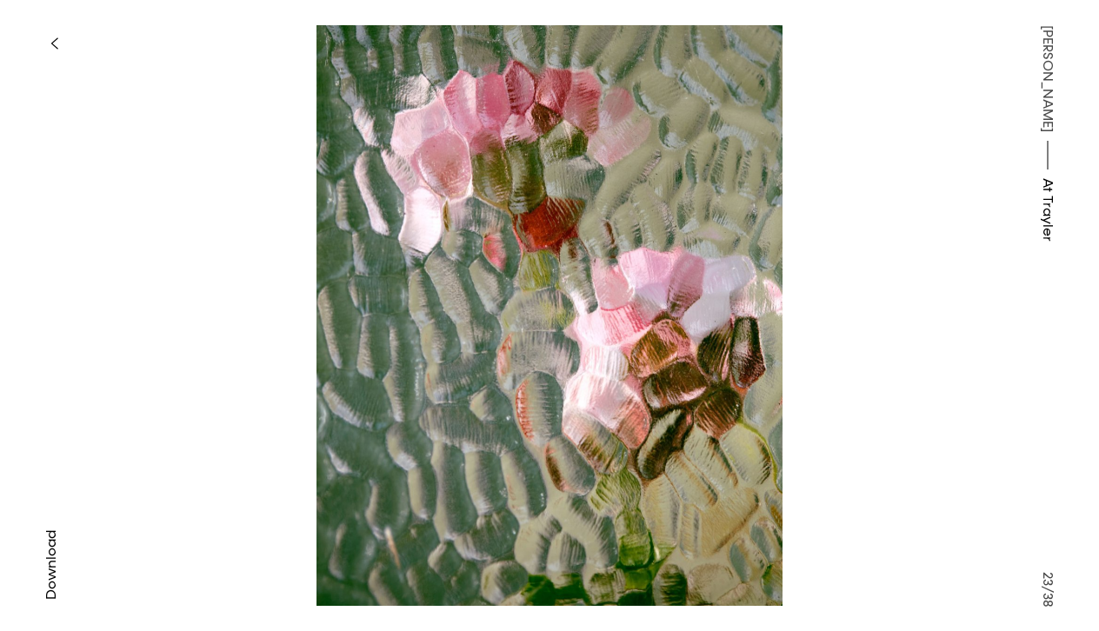
click at [48, 547] on span "Download" at bounding box center [51, 565] width 17 height 70
click at [59, 43] on button "button" at bounding box center [54, 43] width 38 height 38
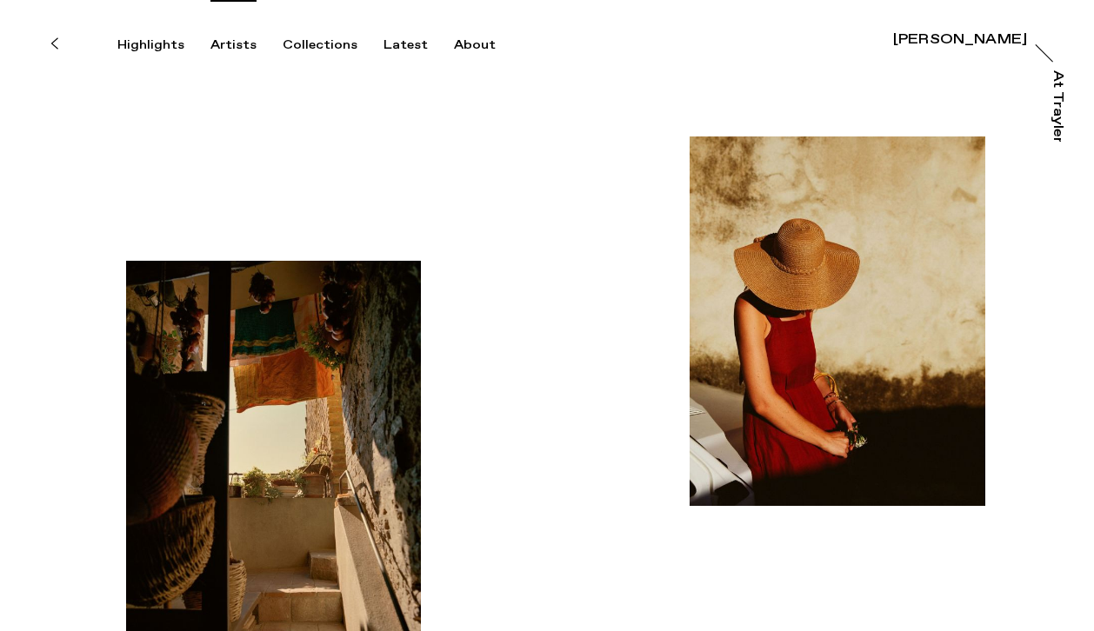
click at [224, 38] on div "Artists" at bounding box center [233, 45] width 46 height 16
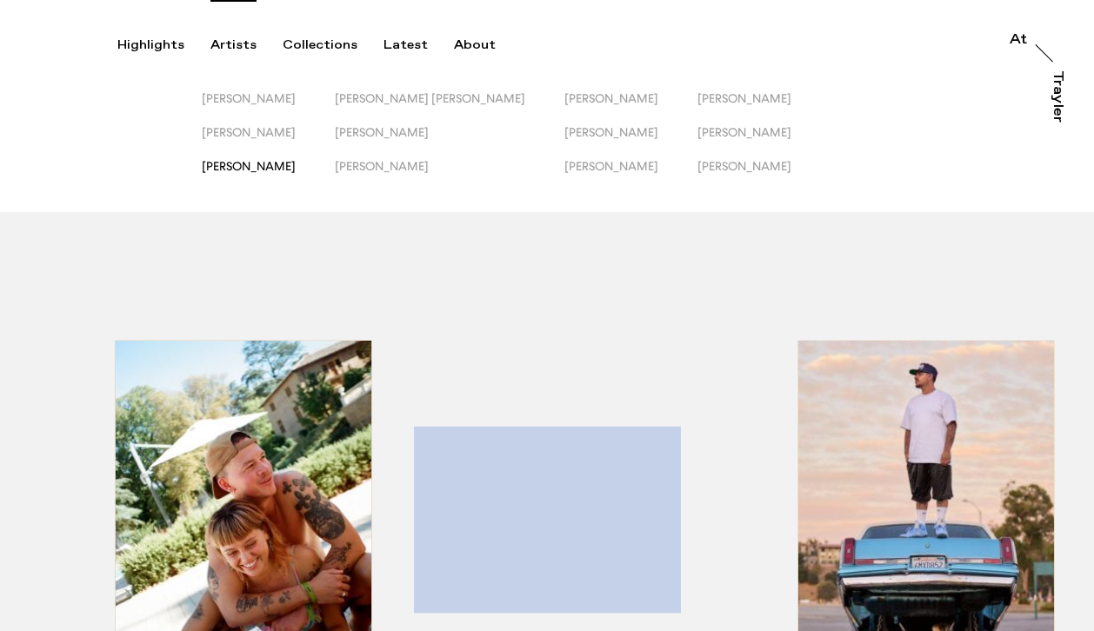
click at [268, 172] on span "[PERSON_NAME]" at bounding box center [249, 166] width 94 height 14
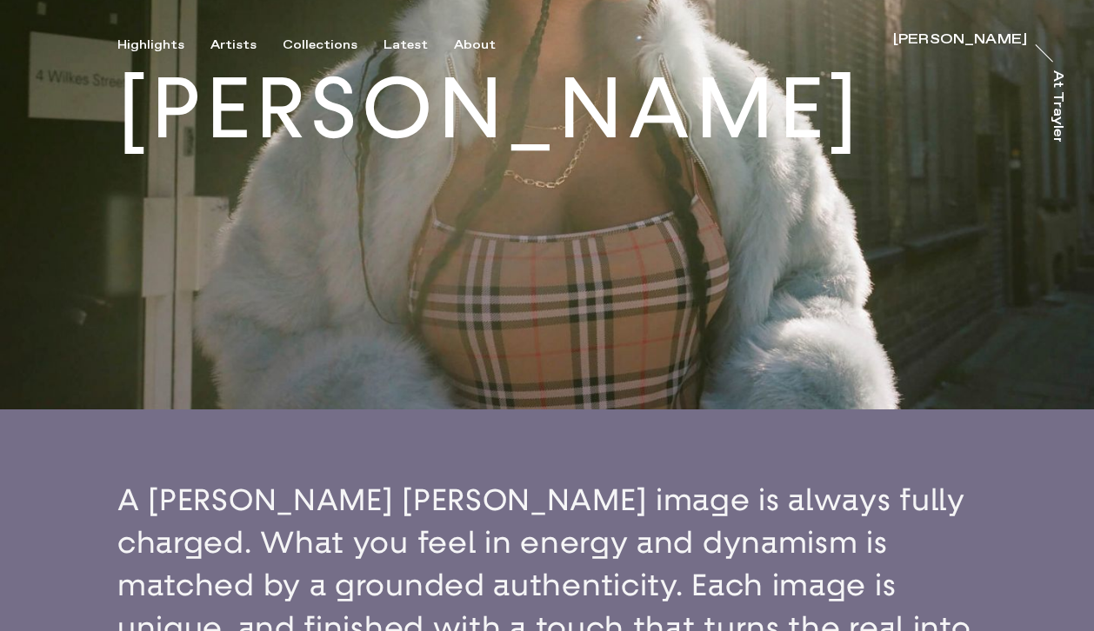
scroll to position [813, 0]
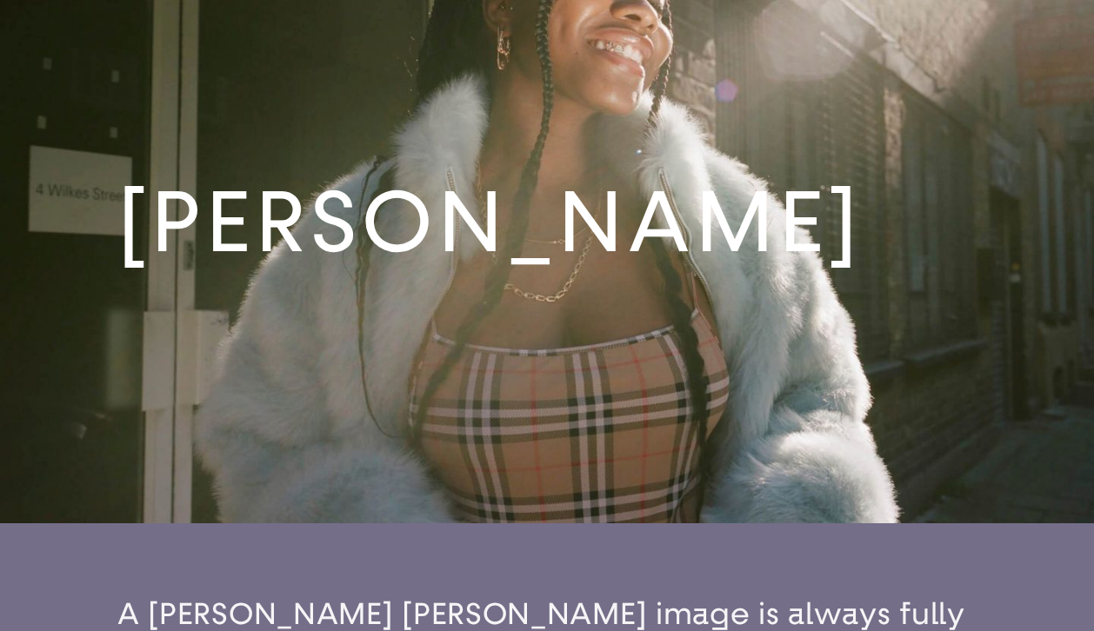
scroll to position [0, 0]
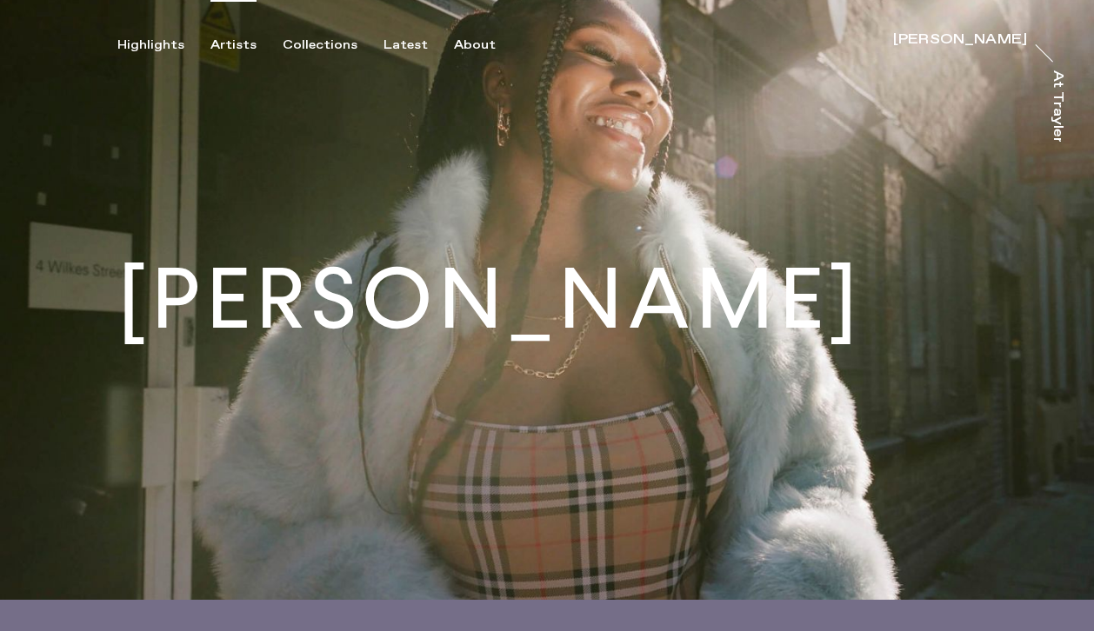
click at [223, 43] on div "Artists" at bounding box center [233, 45] width 46 height 16
